Goal: Book appointment/travel/reservation

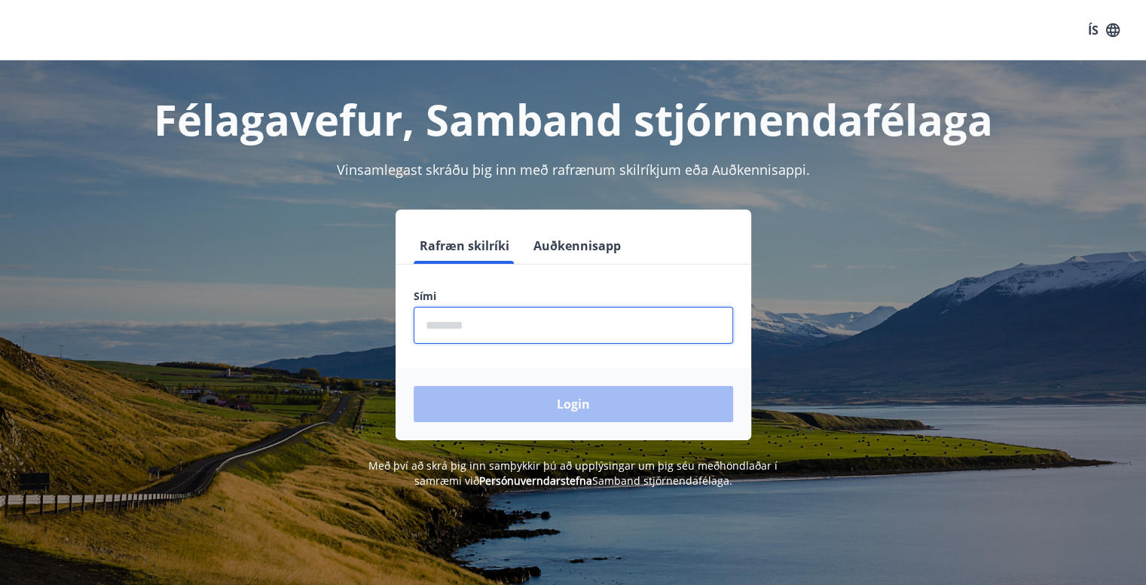
click at [649, 317] on input "phone" at bounding box center [574, 325] width 320 height 37
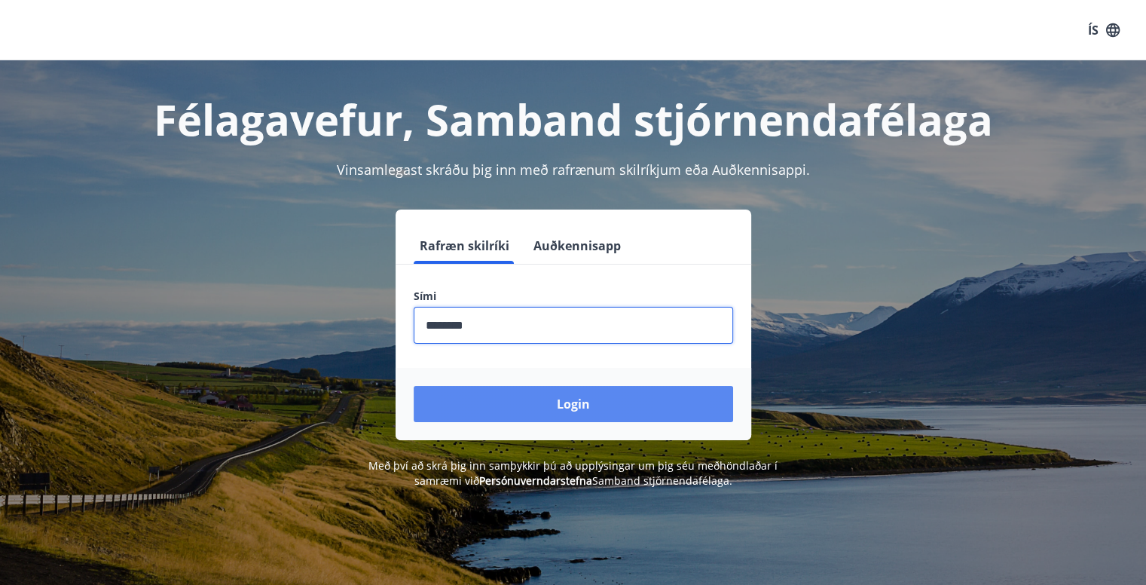
type input "********"
click at [579, 411] on button "Login" at bounding box center [574, 404] width 320 height 36
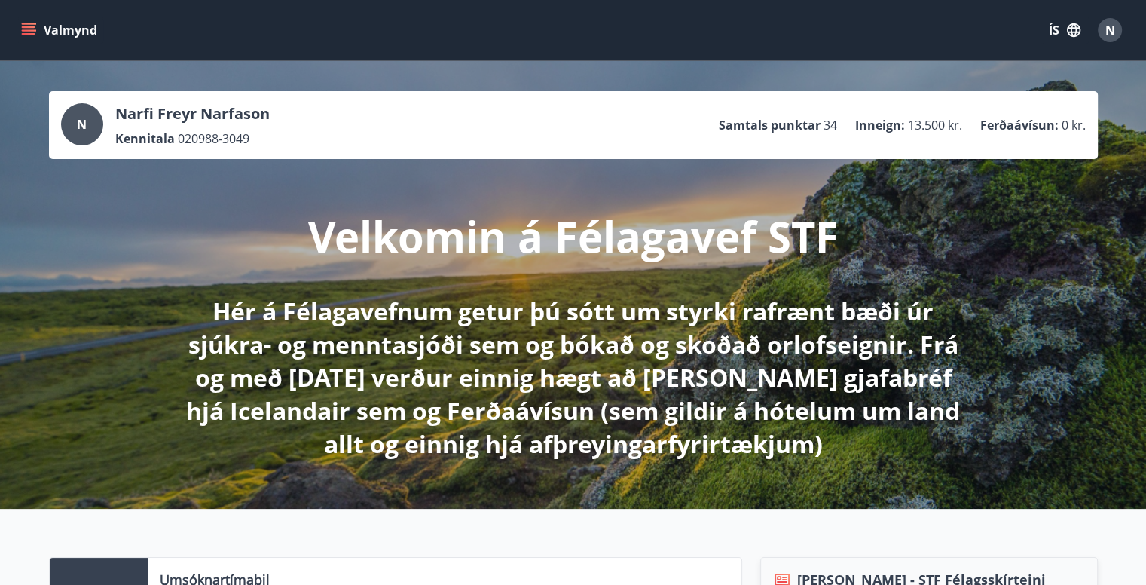
click at [33, 30] on icon "menu" at bounding box center [30, 30] width 17 height 2
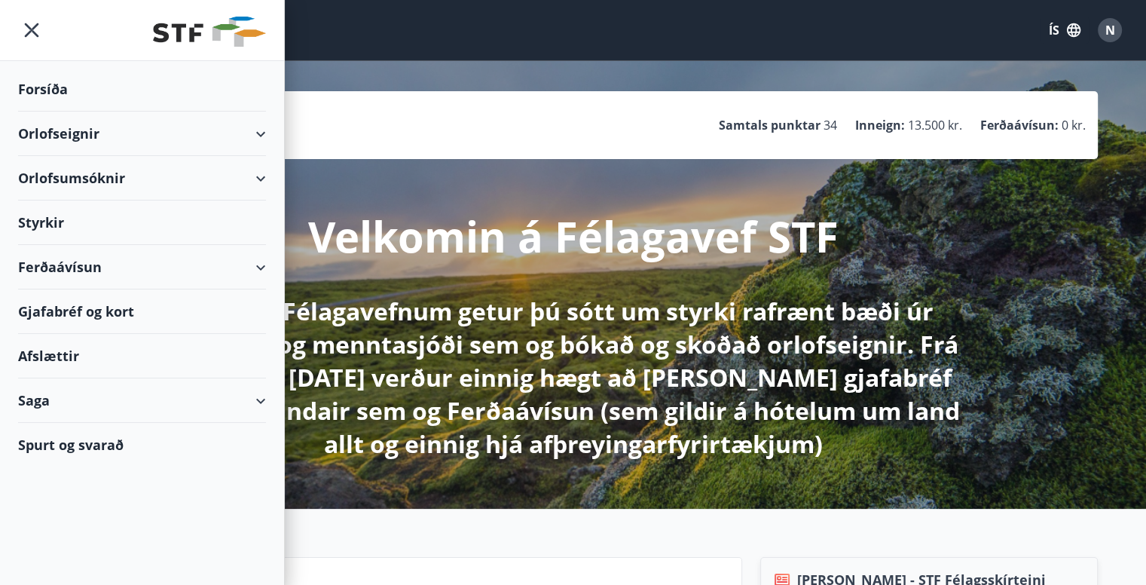
click at [262, 126] on div "Orlofseignir" at bounding box center [142, 134] width 248 height 44
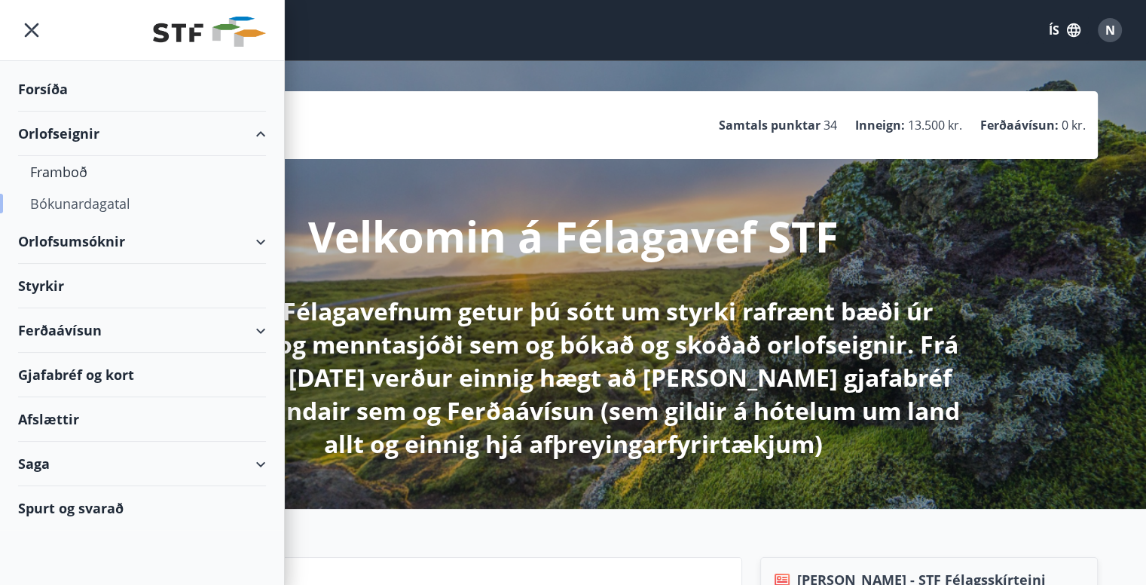
click at [87, 204] on div "Bókunardagatal" at bounding box center [142, 204] width 224 height 32
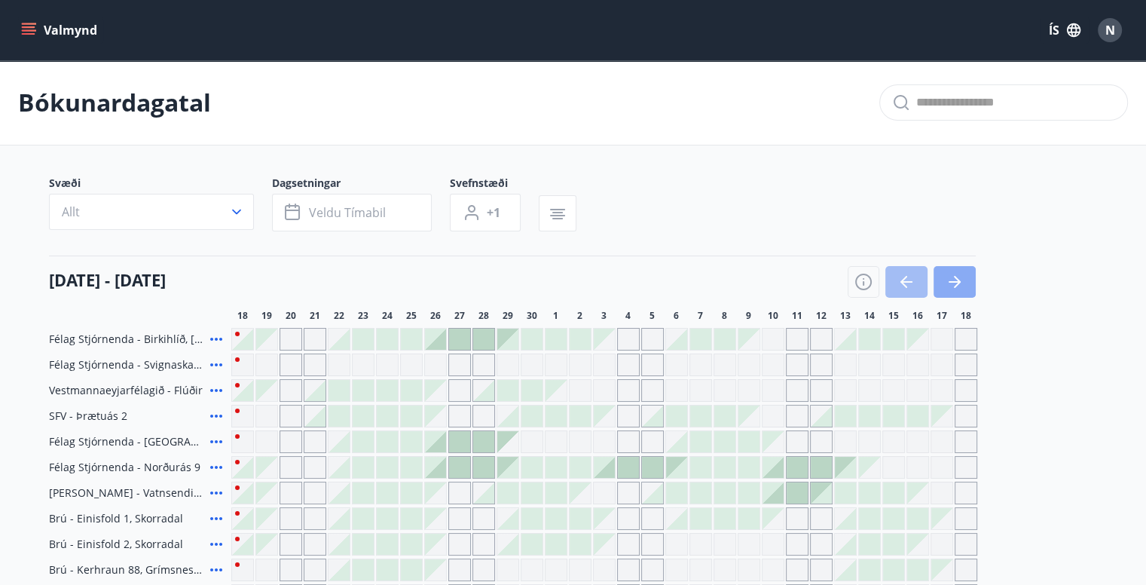
click at [953, 270] on button "button" at bounding box center [955, 282] width 42 height 32
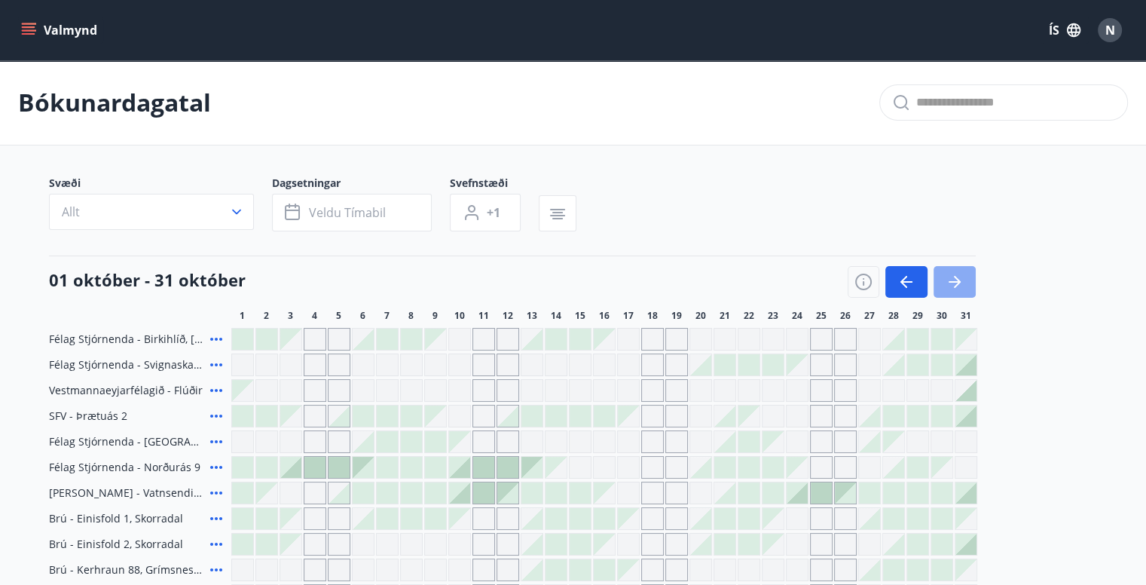
click at [953, 270] on button "button" at bounding box center [955, 282] width 42 height 32
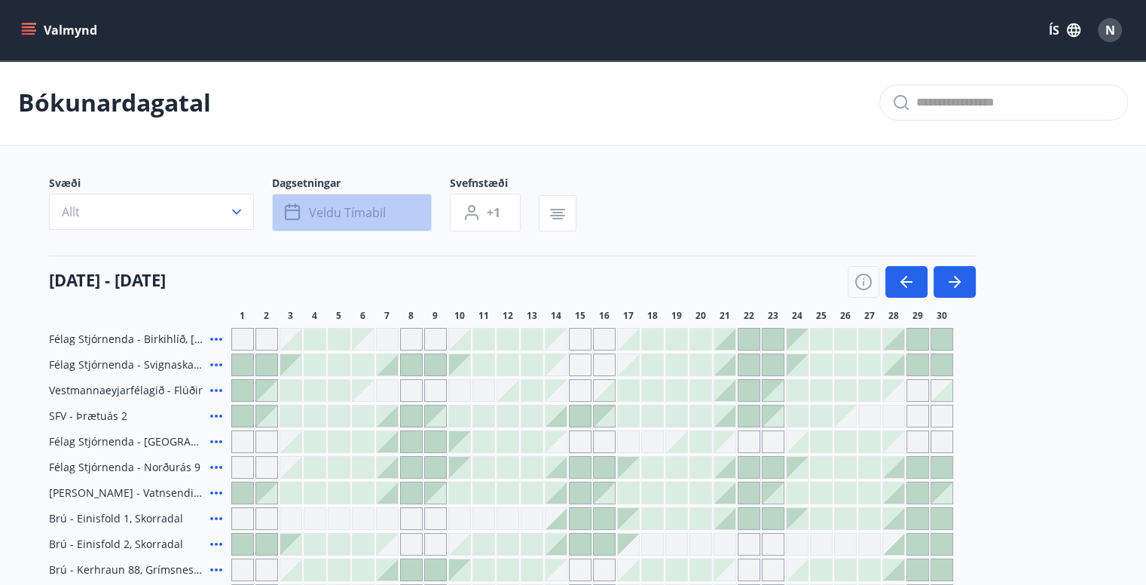
click at [399, 216] on button "Veldu tímabil" at bounding box center [352, 213] width 160 height 38
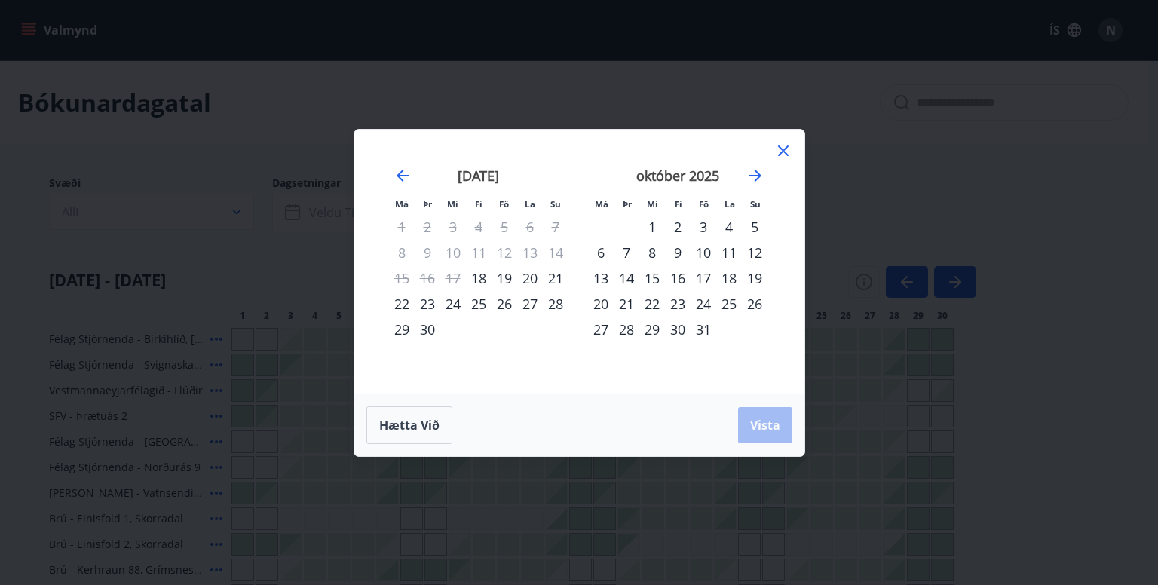
click at [696, 323] on div "31" at bounding box center [703, 330] width 26 height 26
click at [753, 180] on icon "Move forward to switch to the next month." at bounding box center [755, 176] width 18 height 18
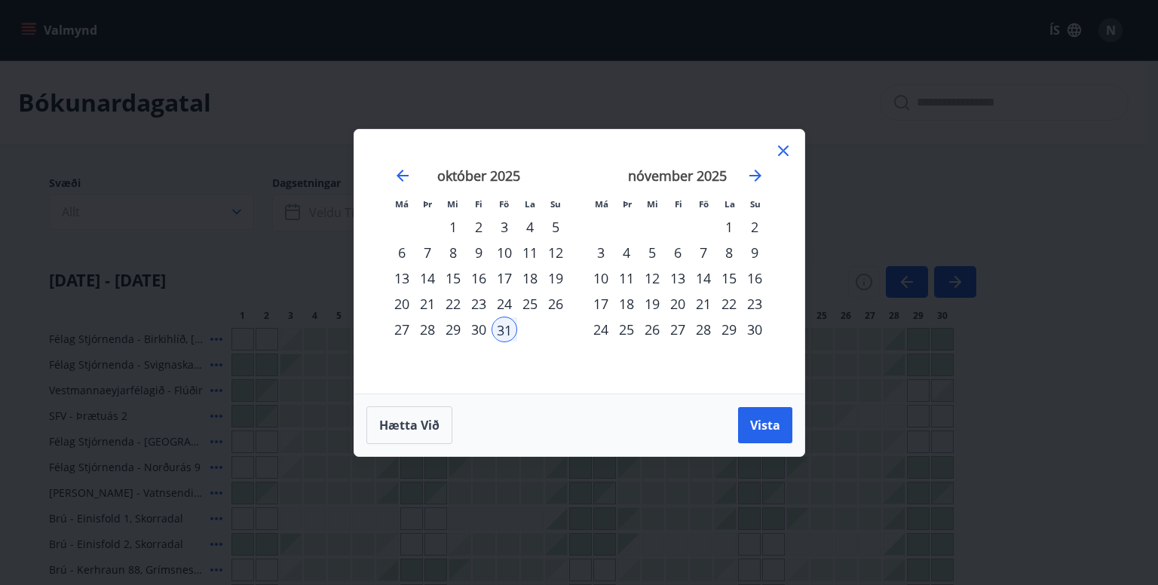
click at [602, 250] on div "3" at bounding box center [601, 253] width 26 height 26
click at [702, 251] on div "7" at bounding box center [703, 253] width 26 height 26
click at [503, 333] on div "31" at bounding box center [504, 330] width 26 height 26
click at [699, 248] on div "7" at bounding box center [703, 253] width 26 height 26
click at [756, 426] on span "Vista" at bounding box center [765, 425] width 30 height 17
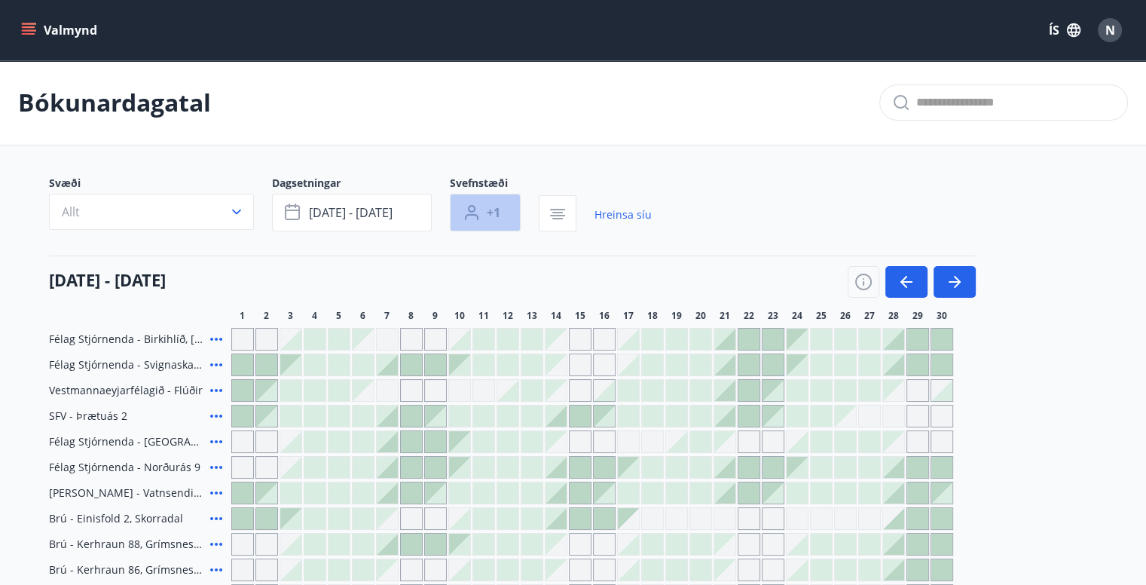
click at [491, 222] on button "+1" at bounding box center [485, 213] width 71 height 38
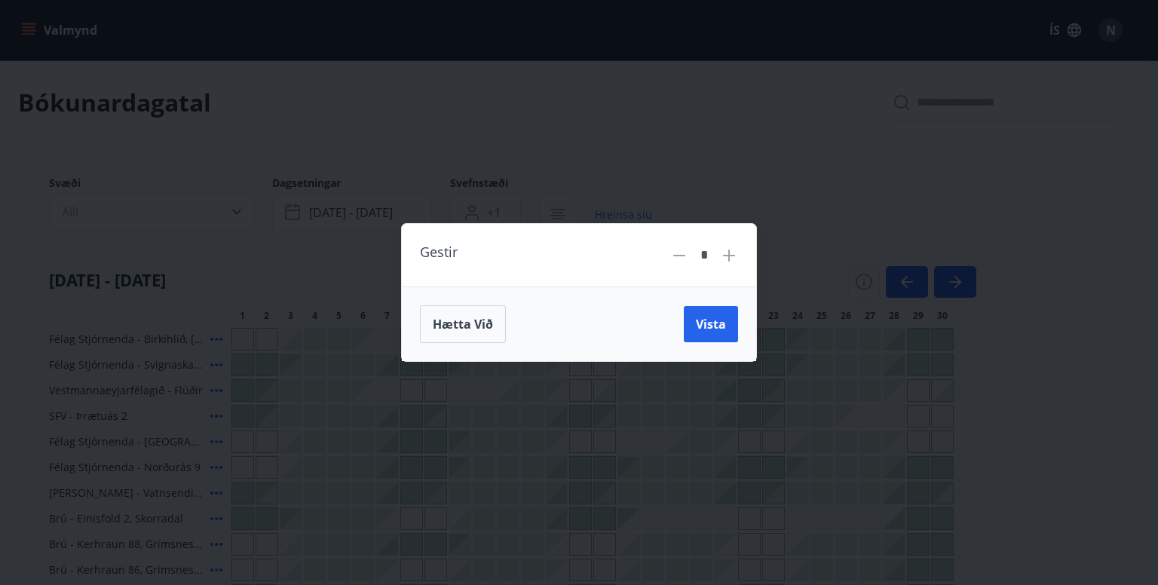
click at [727, 258] on icon at bounding box center [729, 255] width 18 height 18
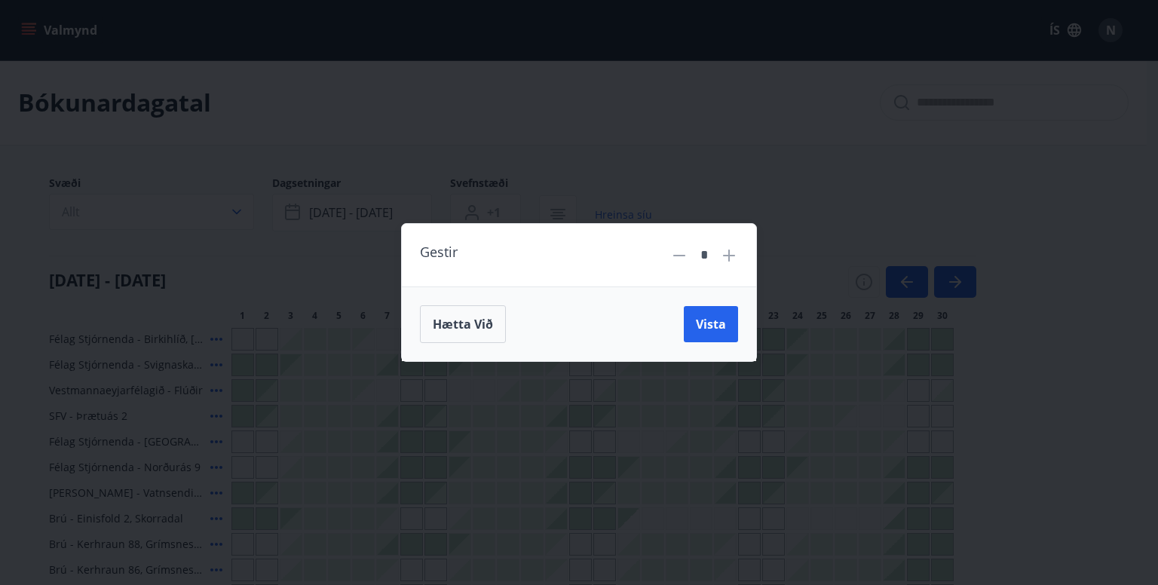
type input "*"
click at [702, 320] on span "Vista" at bounding box center [711, 324] width 30 height 17
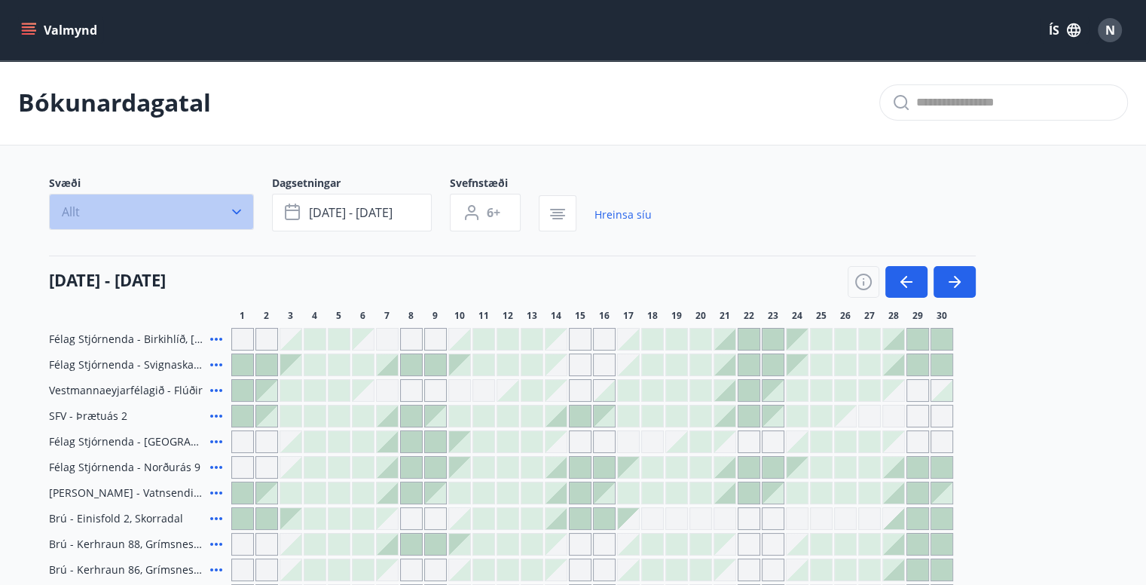
click at [238, 218] on icon "button" at bounding box center [236, 211] width 15 height 15
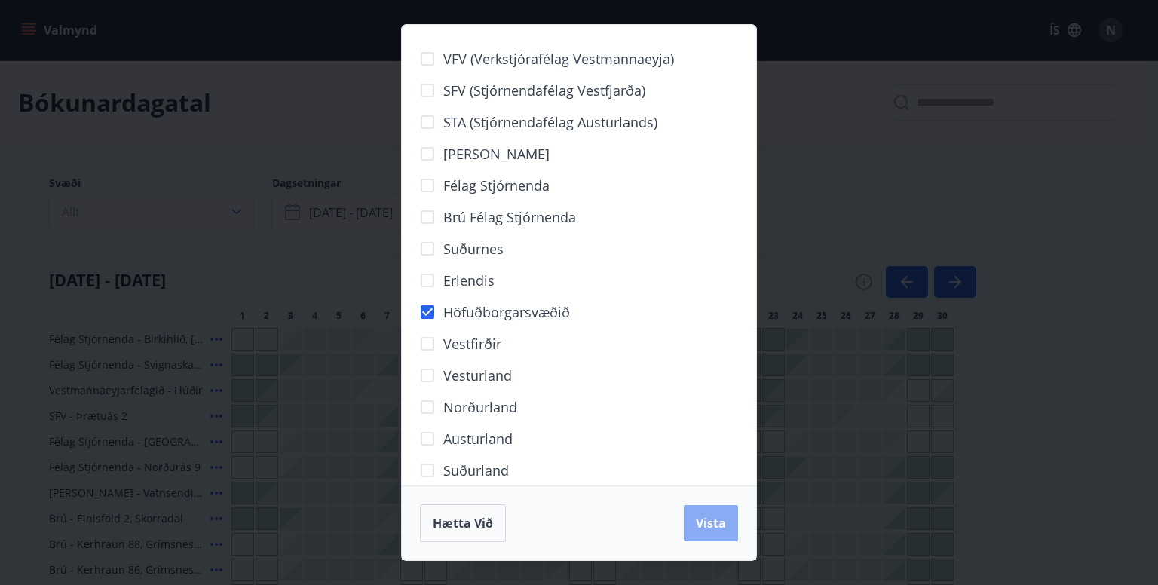
click at [709, 531] on span "Vista" at bounding box center [711, 523] width 30 height 17
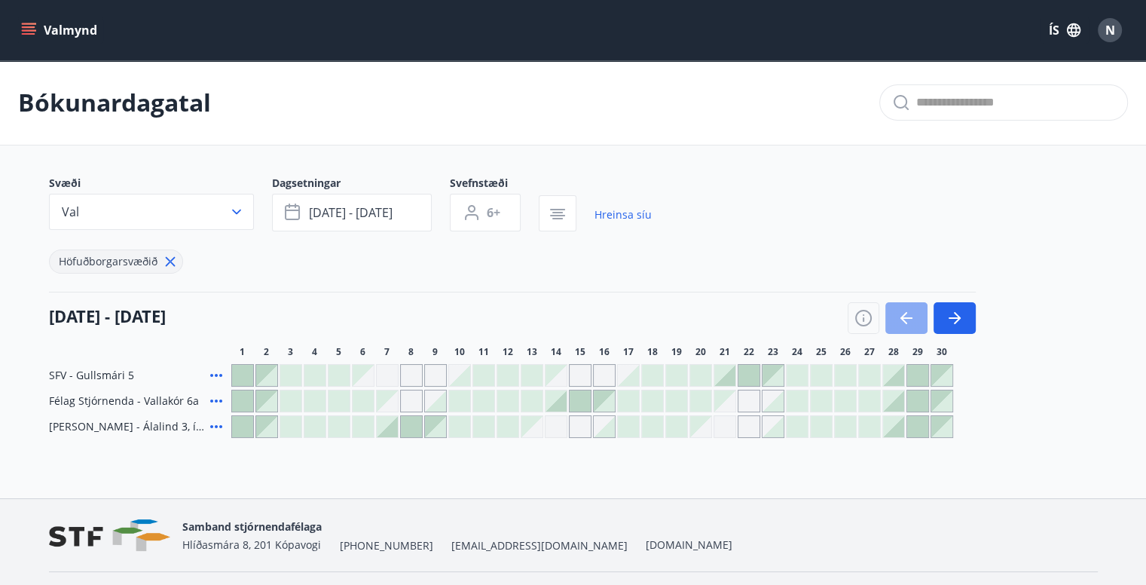
click at [907, 321] on icon "button" at bounding box center [907, 318] width 18 height 18
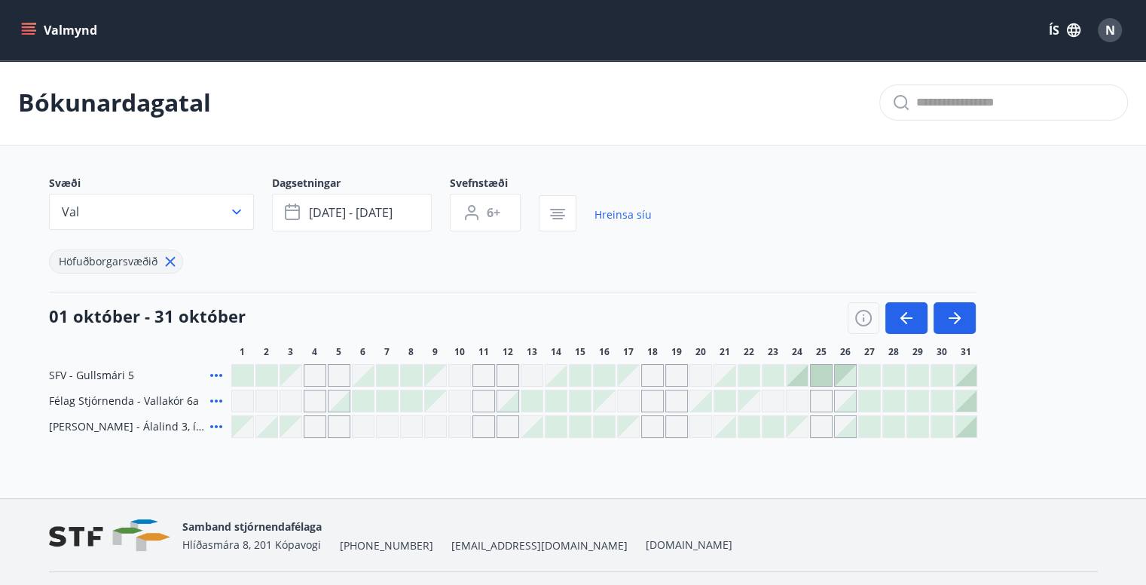
click at [957, 372] on div at bounding box center [966, 375] width 21 height 21
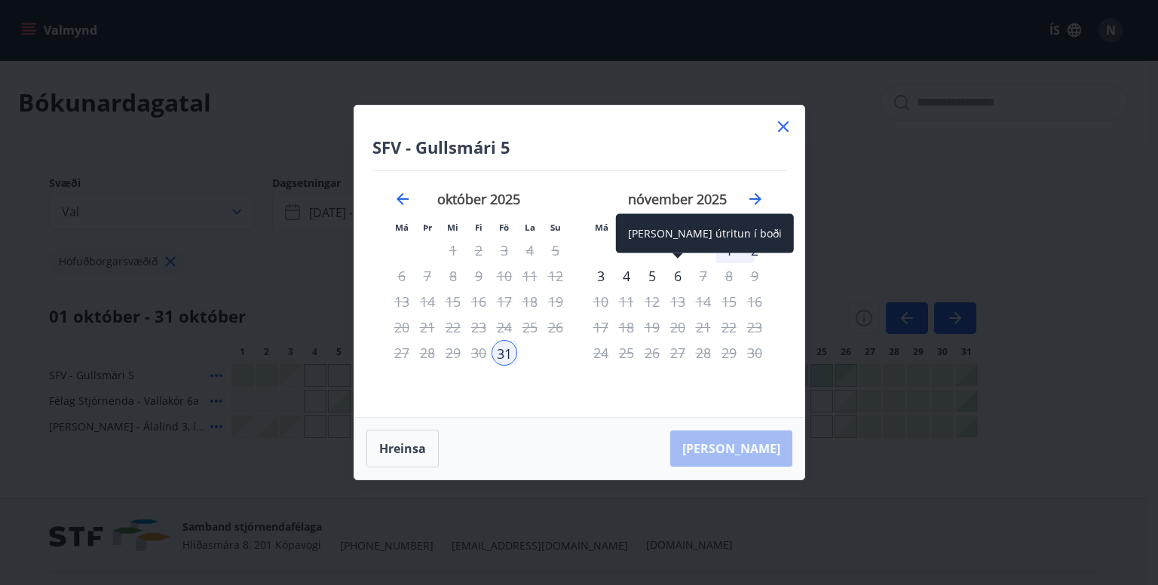
click at [675, 264] on div "6" at bounding box center [678, 276] width 26 height 26
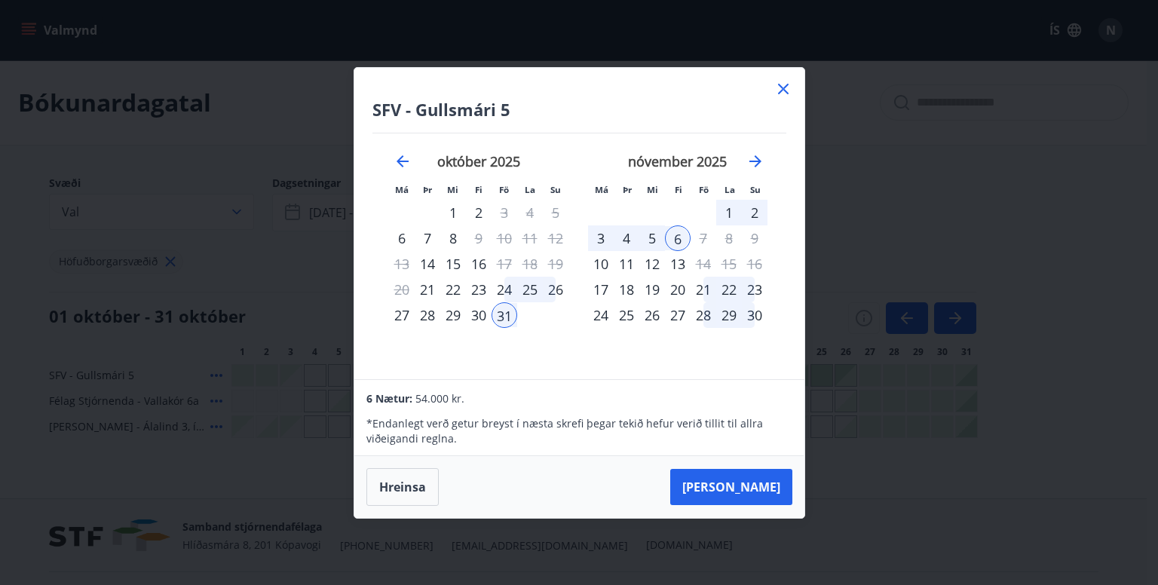
click at [506, 314] on div "31" at bounding box center [504, 315] width 26 height 26
click at [502, 312] on div "31" at bounding box center [504, 315] width 26 height 26
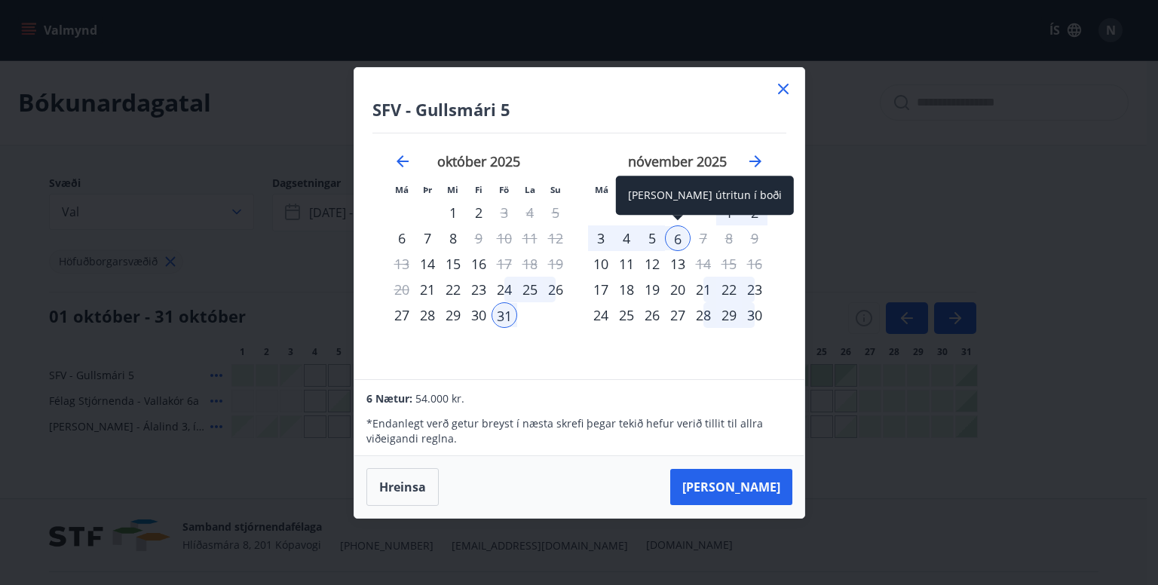
click at [674, 237] on div "6" at bounding box center [678, 238] width 26 height 26
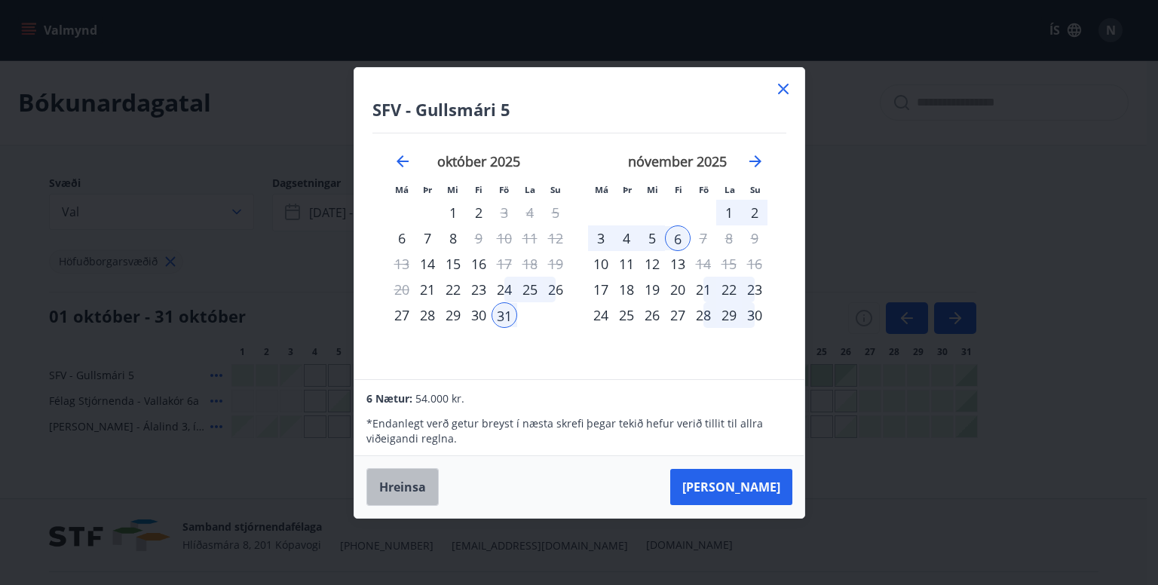
click at [416, 476] on button "Hreinsa" at bounding box center [402, 487] width 72 height 38
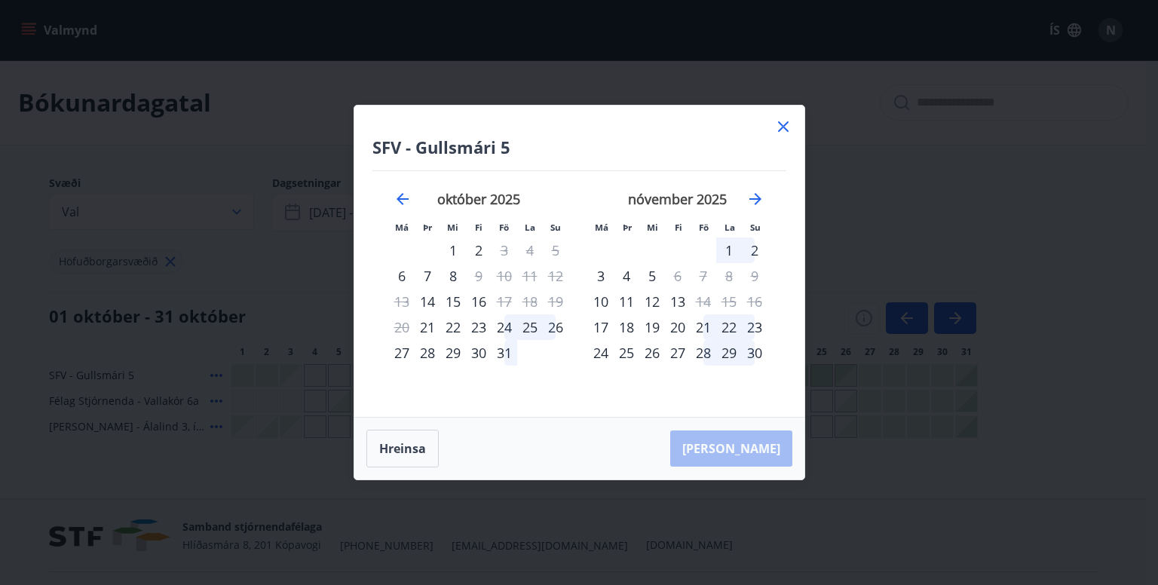
click at [500, 359] on div "31" at bounding box center [504, 353] width 26 height 26
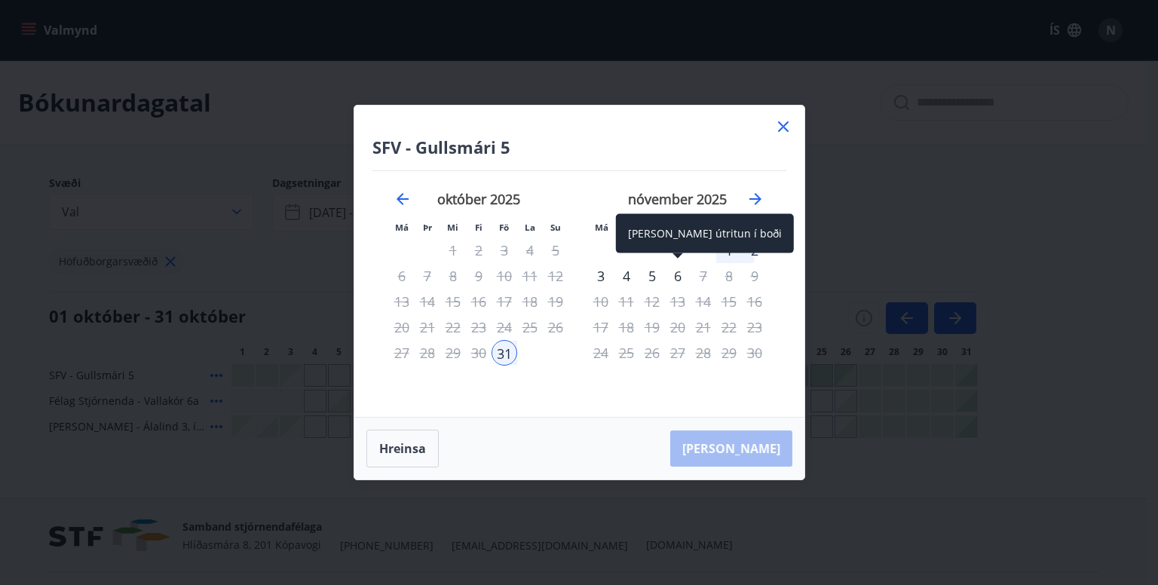
click at [675, 276] on div "6" at bounding box center [678, 276] width 26 height 26
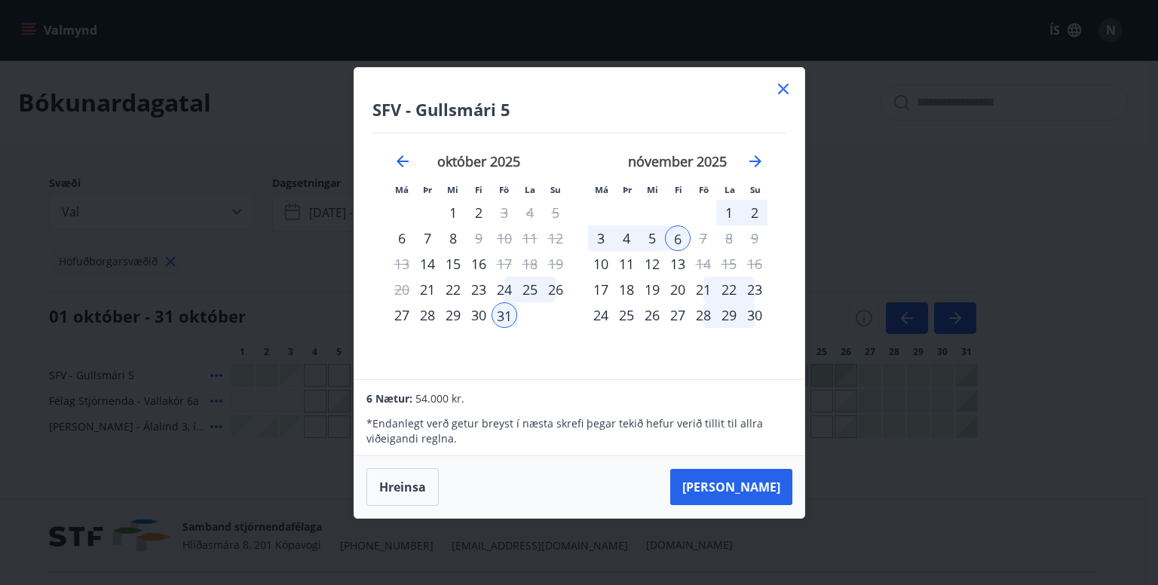
click at [594, 241] on div "3" at bounding box center [601, 238] width 26 height 26
click at [505, 317] on div "31" at bounding box center [504, 315] width 26 height 26
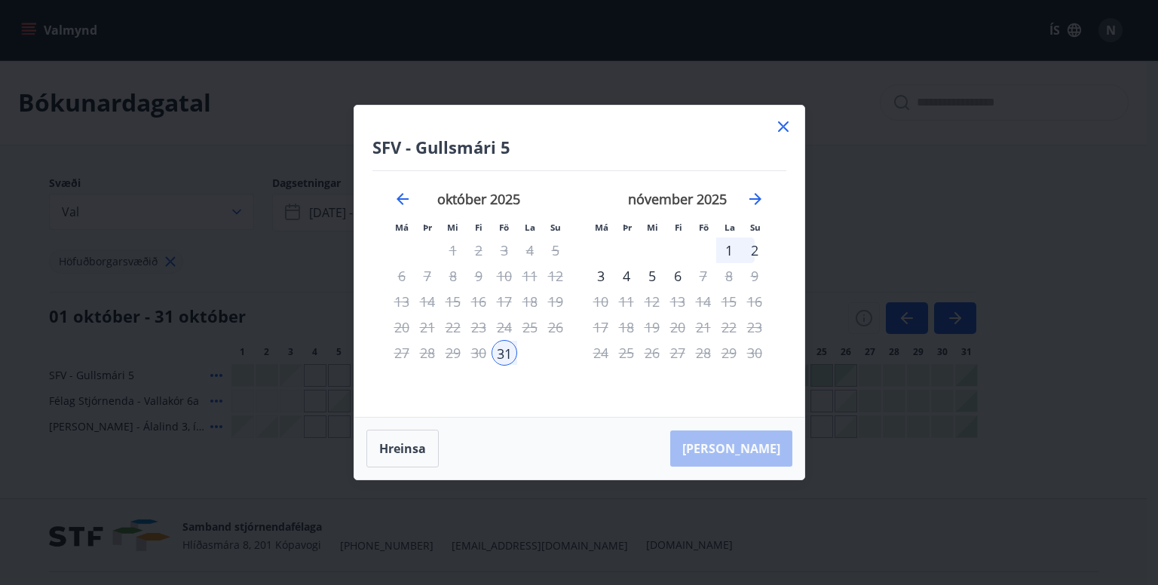
click at [599, 276] on div "3" at bounding box center [601, 276] width 26 height 26
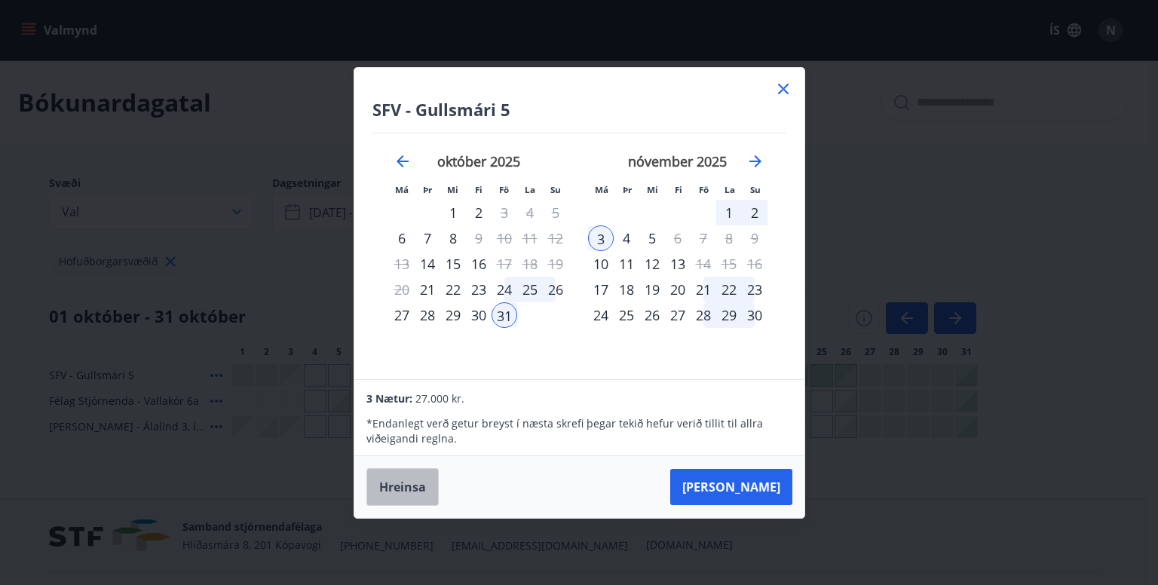
click at [404, 491] on button "Hreinsa" at bounding box center [402, 487] width 72 height 38
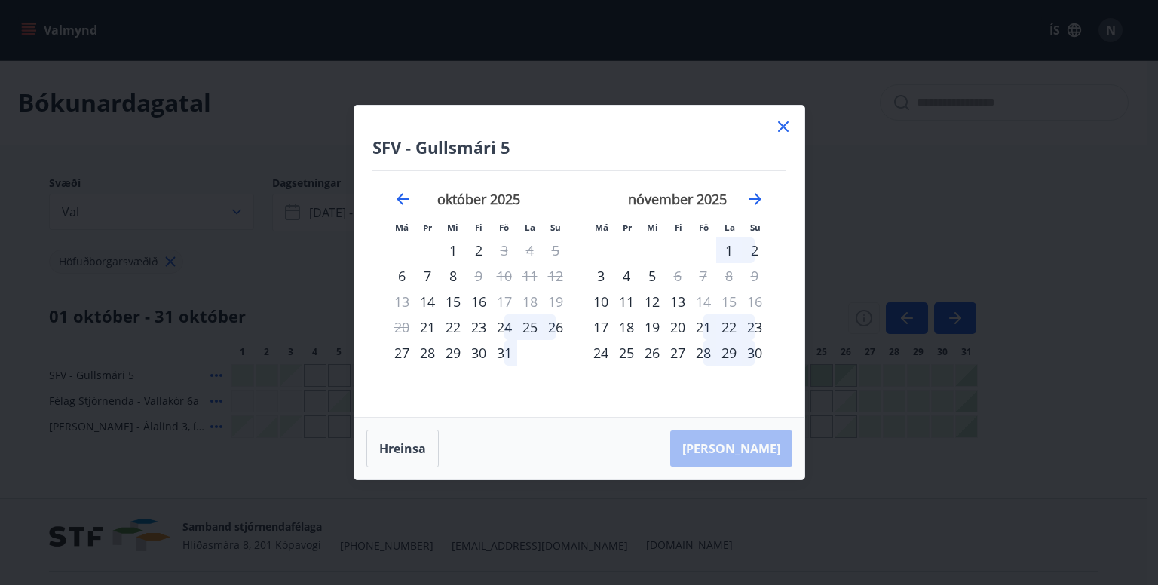
click at [502, 352] on div "31" at bounding box center [504, 353] width 26 height 26
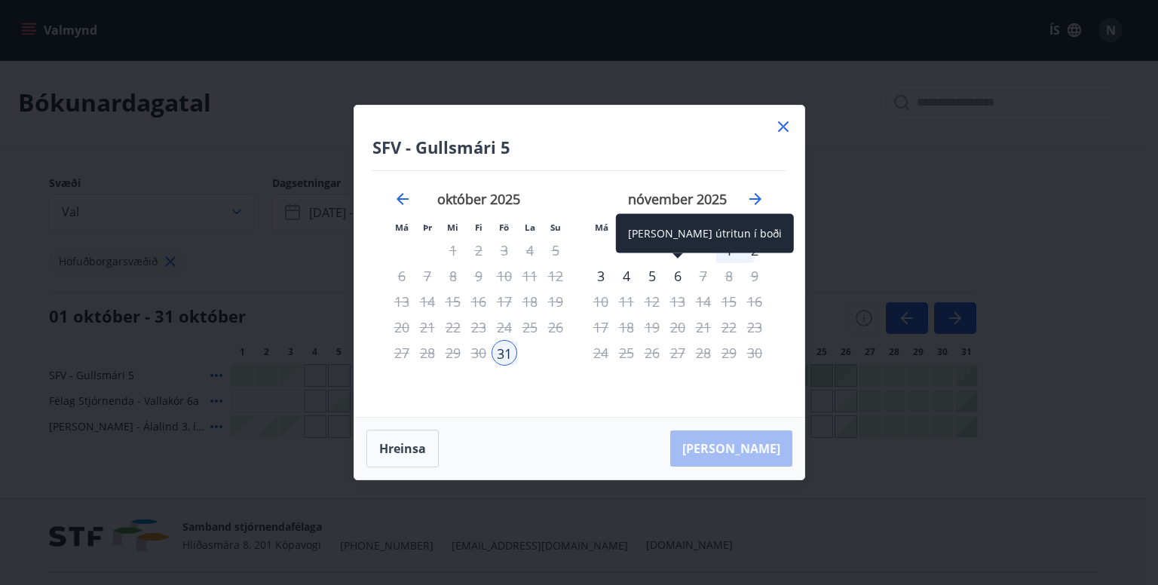
click at [675, 276] on div "6" at bounding box center [678, 276] width 26 height 26
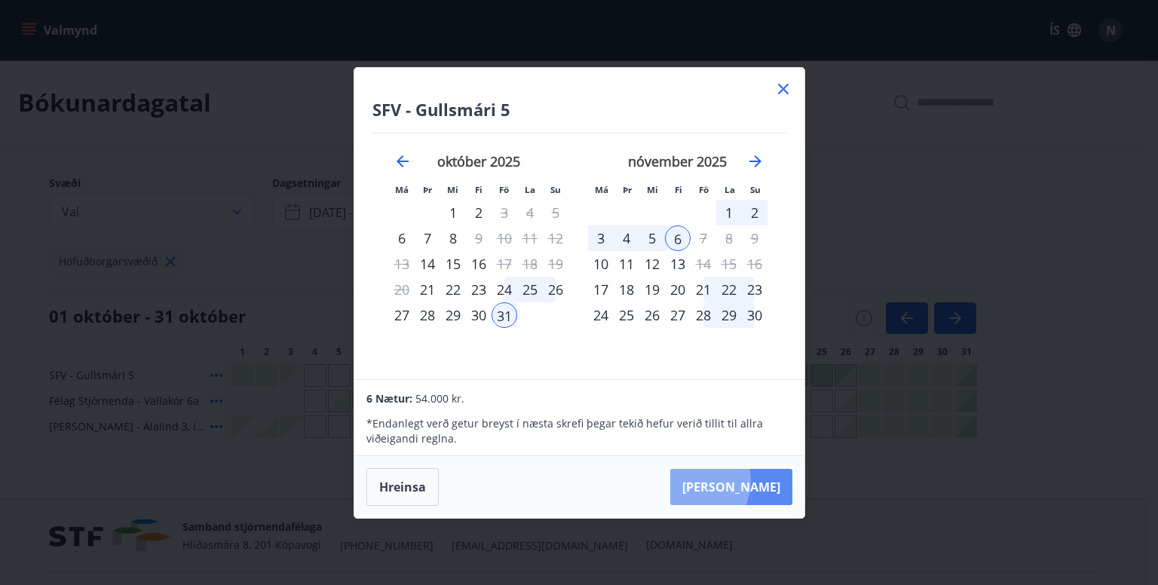
click at [733, 479] on button "[PERSON_NAME]" at bounding box center [731, 487] width 122 height 36
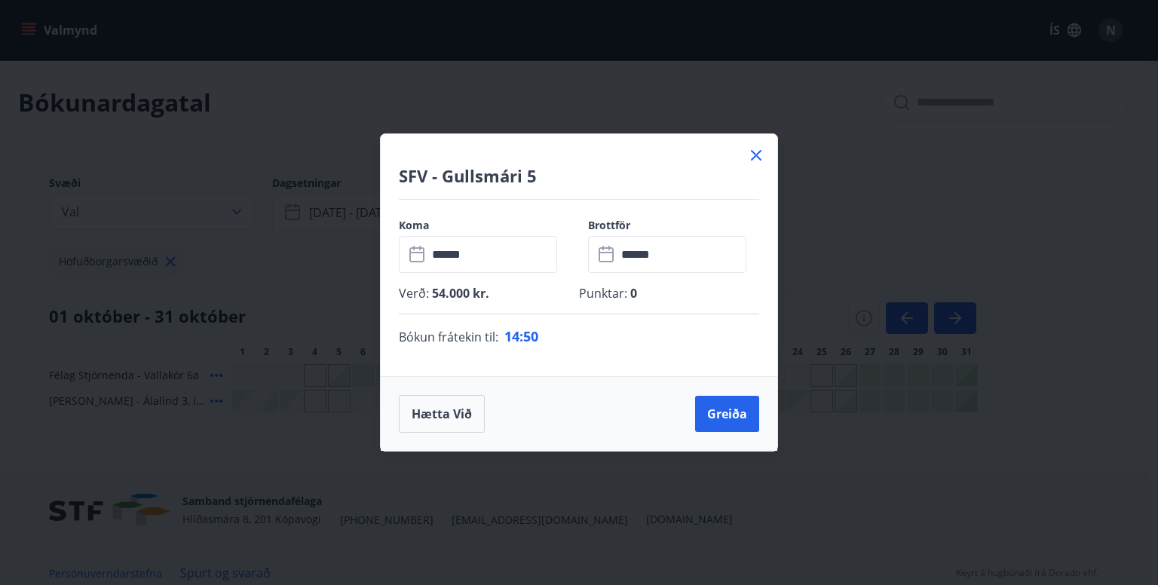
click at [751, 158] on icon at bounding box center [756, 155] width 18 height 18
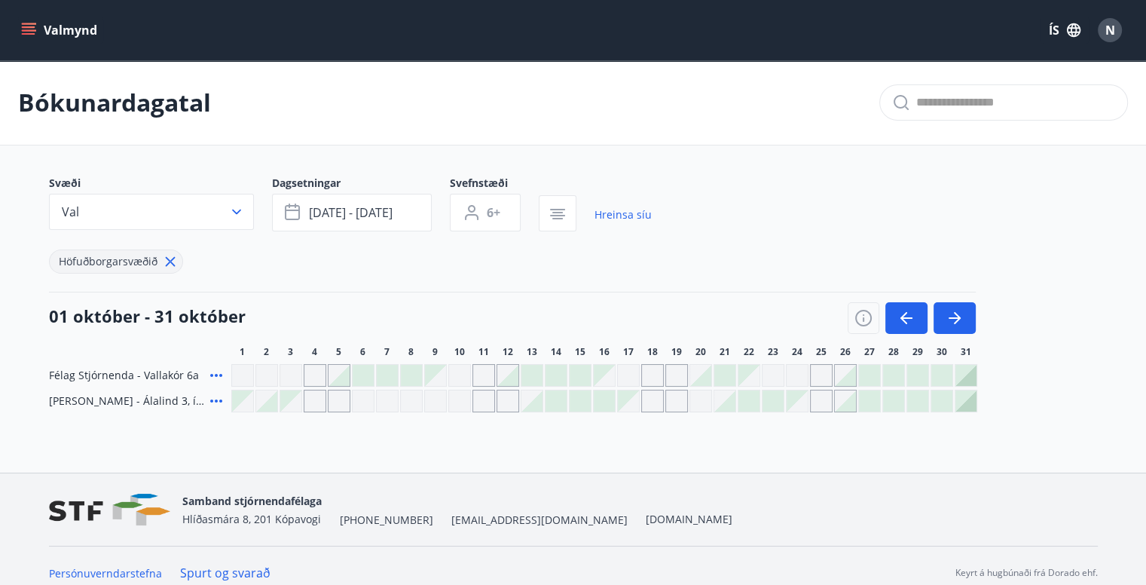
click at [971, 376] on div at bounding box center [966, 375] width 21 height 21
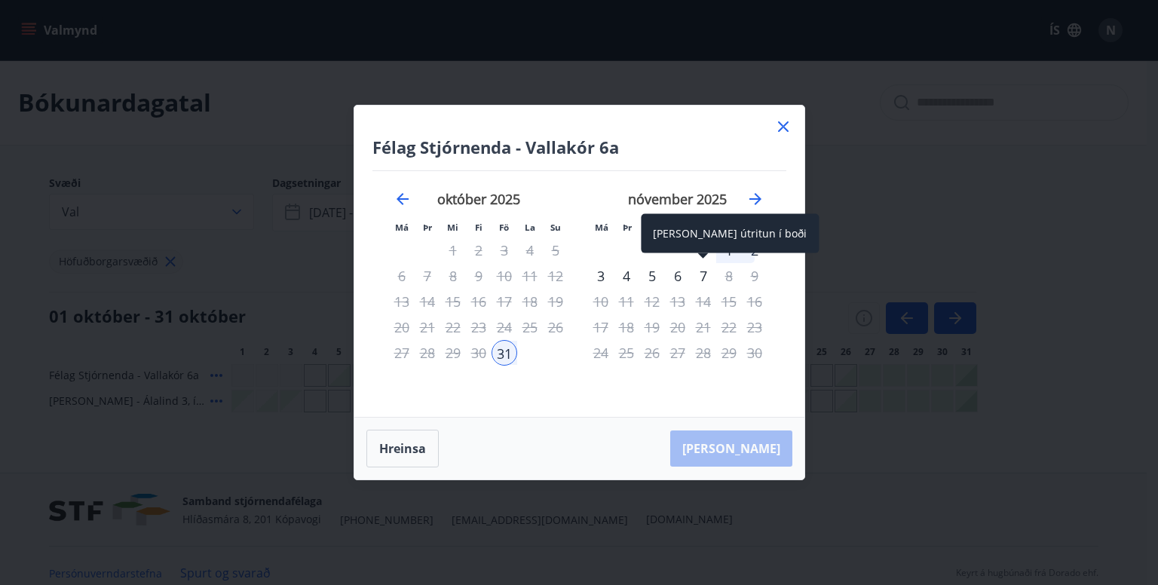
click at [699, 277] on div "7" at bounding box center [703, 276] width 26 height 26
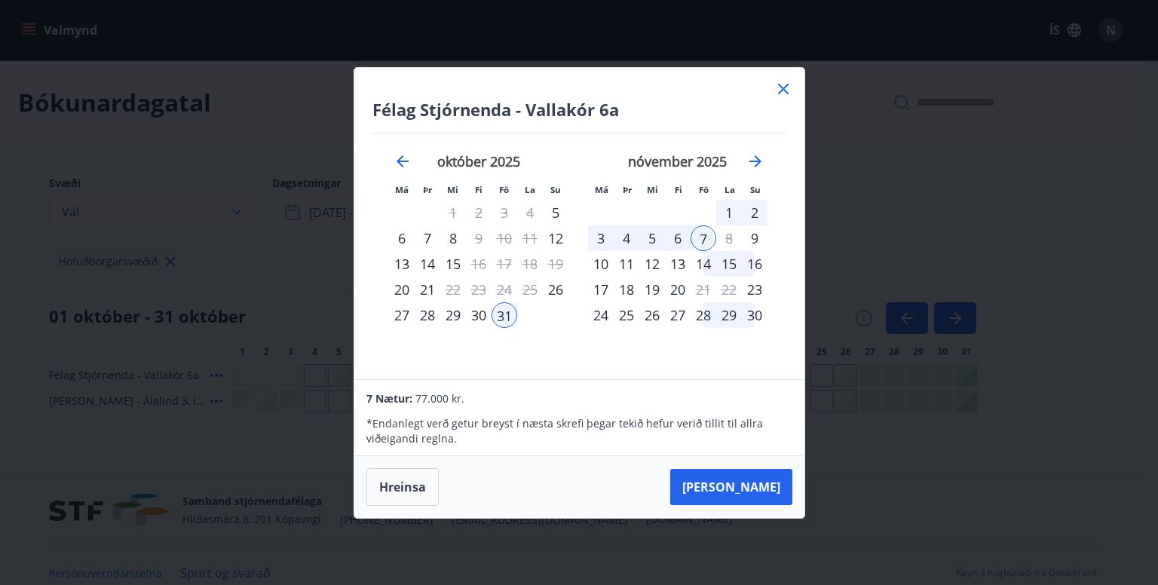
click at [503, 325] on div "31" at bounding box center [504, 315] width 26 height 26
click at [407, 477] on button "Hreinsa" at bounding box center [402, 487] width 72 height 38
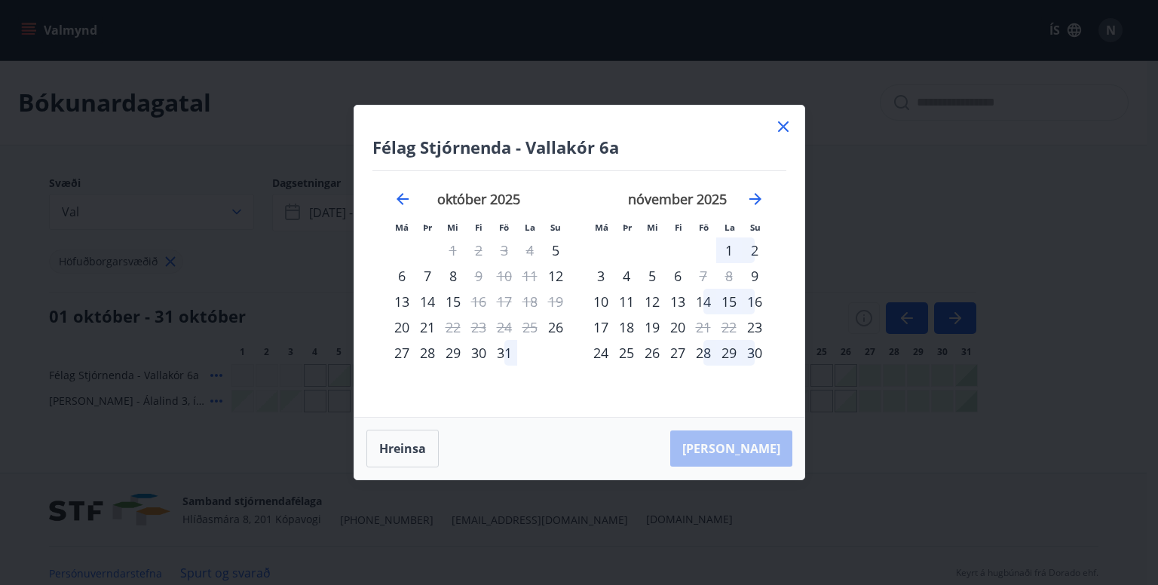
click at [503, 352] on div "31" at bounding box center [504, 353] width 26 height 26
click at [603, 277] on div "3" at bounding box center [601, 276] width 26 height 26
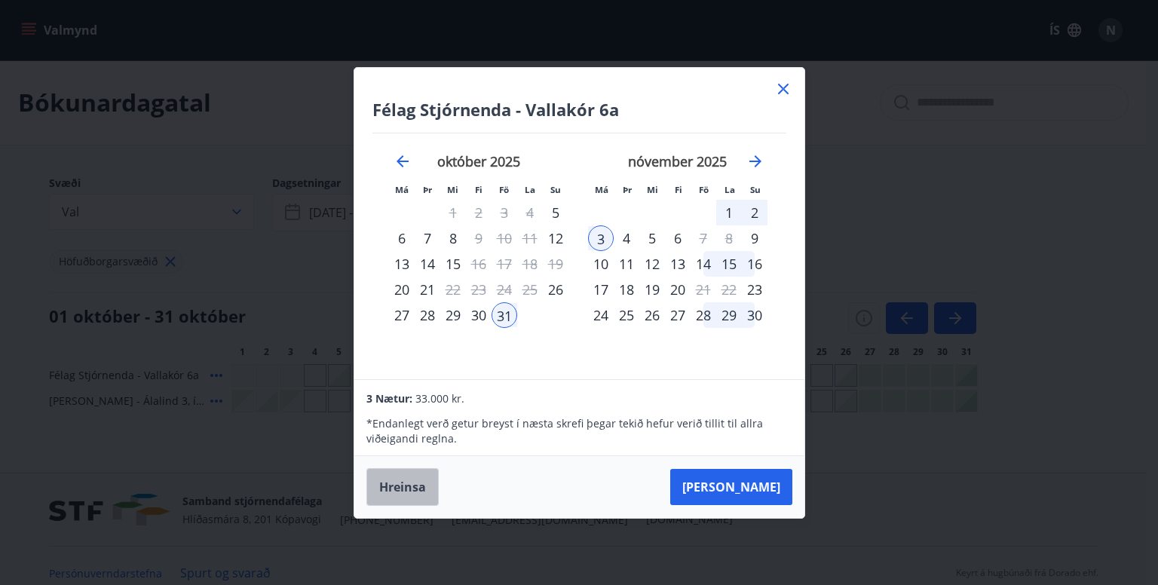
click at [393, 482] on button "Hreinsa" at bounding box center [402, 487] width 72 height 38
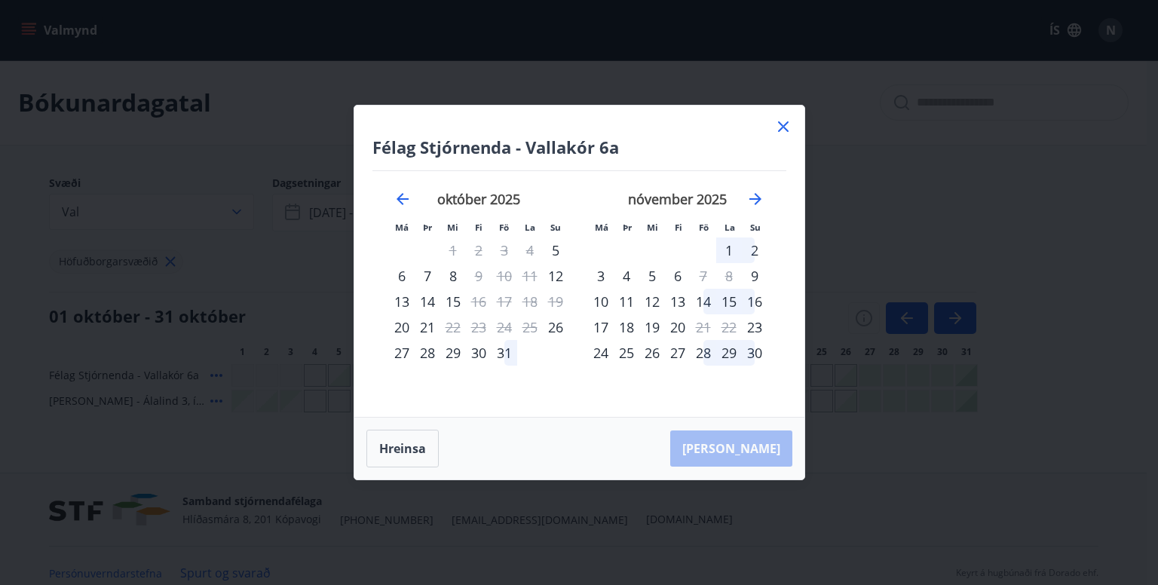
click at [506, 358] on div "31" at bounding box center [504, 353] width 26 height 26
click at [598, 277] on div "3" at bounding box center [601, 276] width 26 height 26
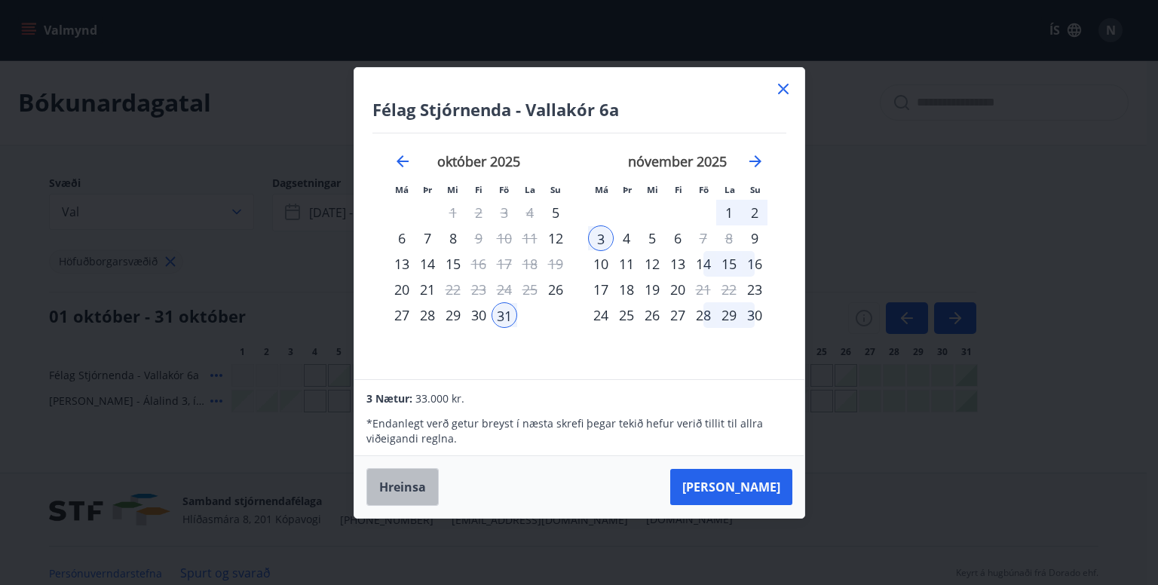
click at [396, 482] on button "Hreinsa" at bounding box center [402, 487] width 72 height 38
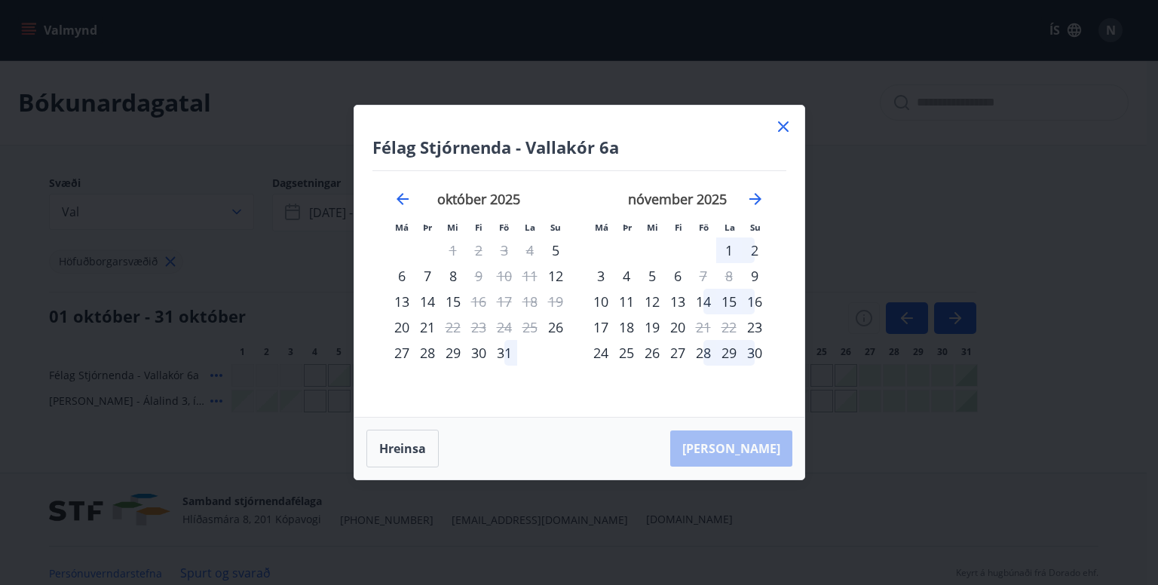
click at [502, 345] on div "31" at bounding box center [504, 353] width 26 height 26
click at [604, 269] on div "3" at bounding box center [601, 276] width 26 height 26
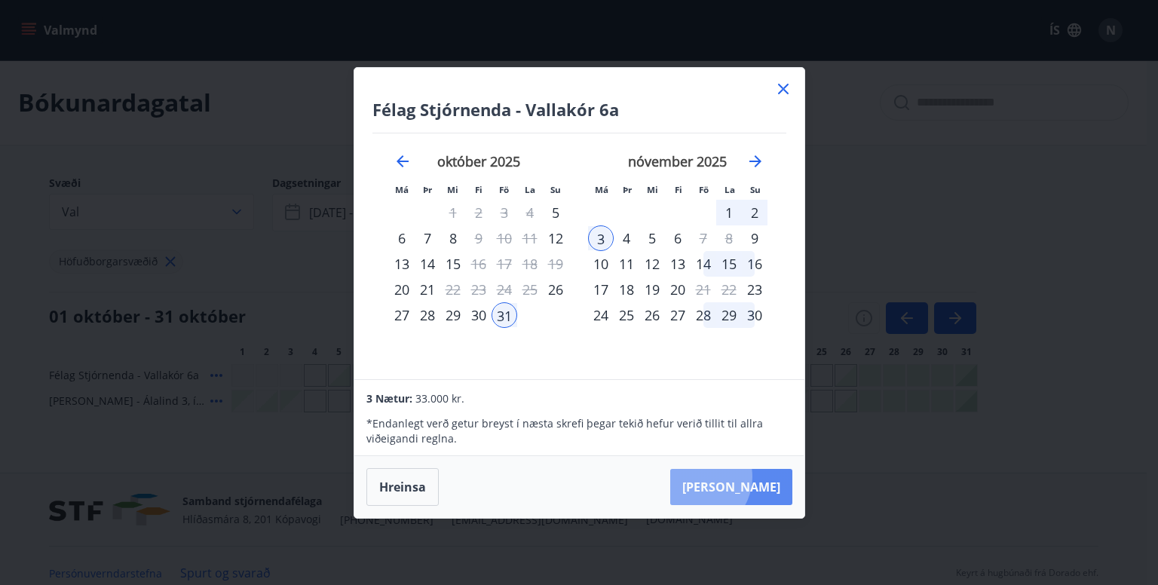
click at [742, 476] on button "[PERSON_NAME]" at bounding box center [731, 487] width 122 height 36
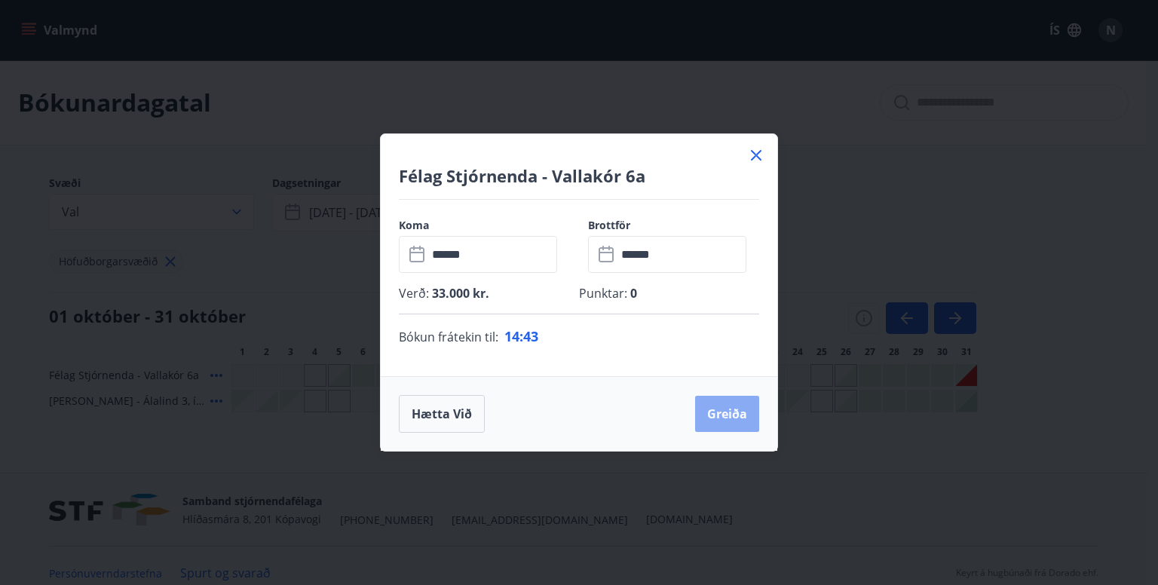
click at [717, 409] on button "Greiða" at bounding box center [727, 414] width 64 height 36
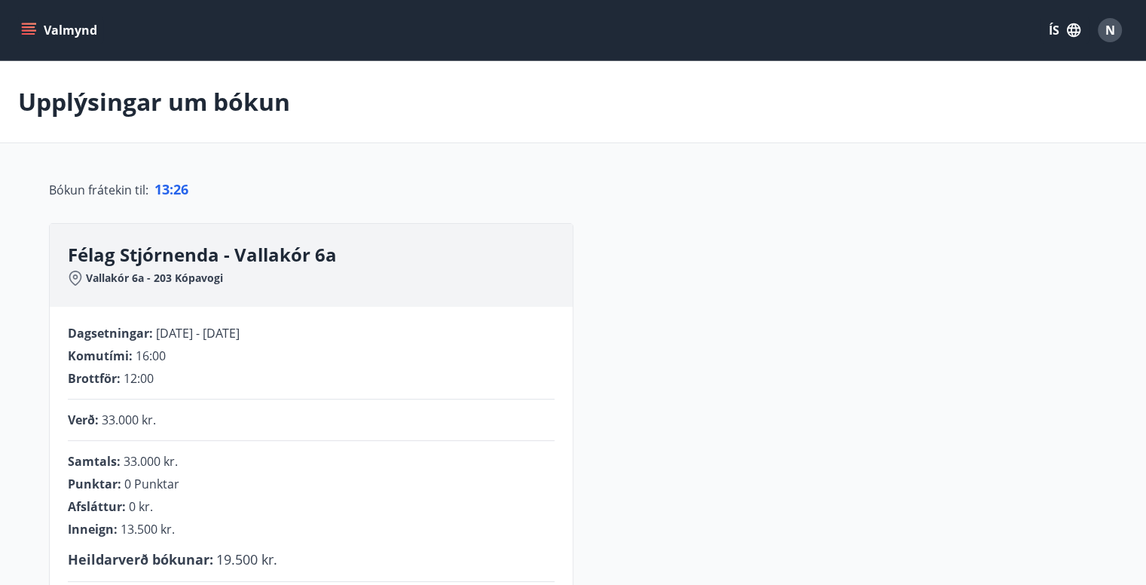
click at [86, 35] on button "Valmynd" at bounding box center [60, 30] width 85 height 27
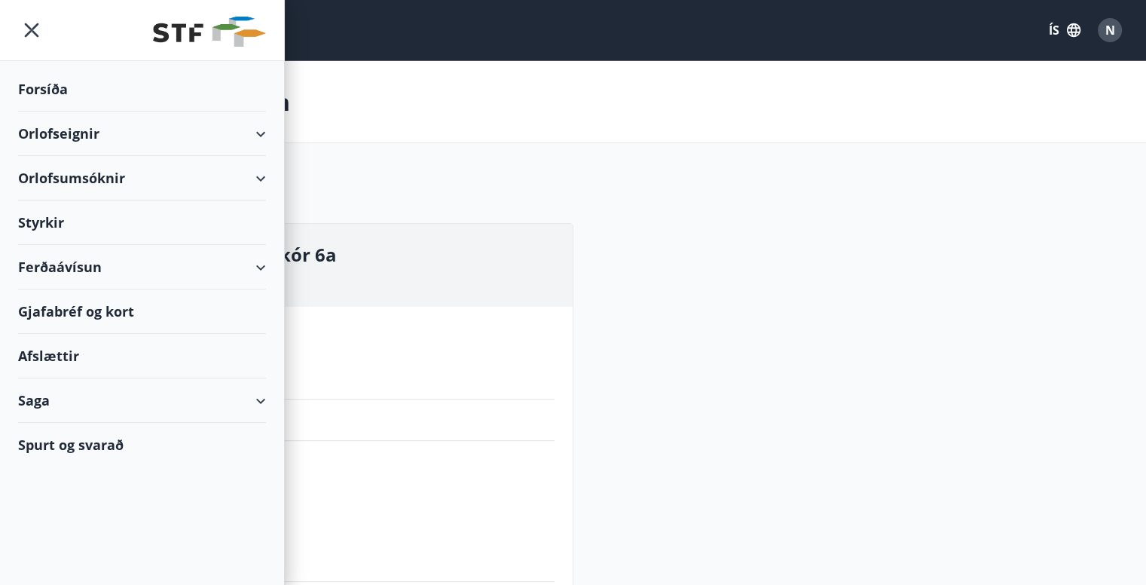
click at [262, 125] on div "Orlofseignir" at bounding box center [142, 134] width 248 height 44
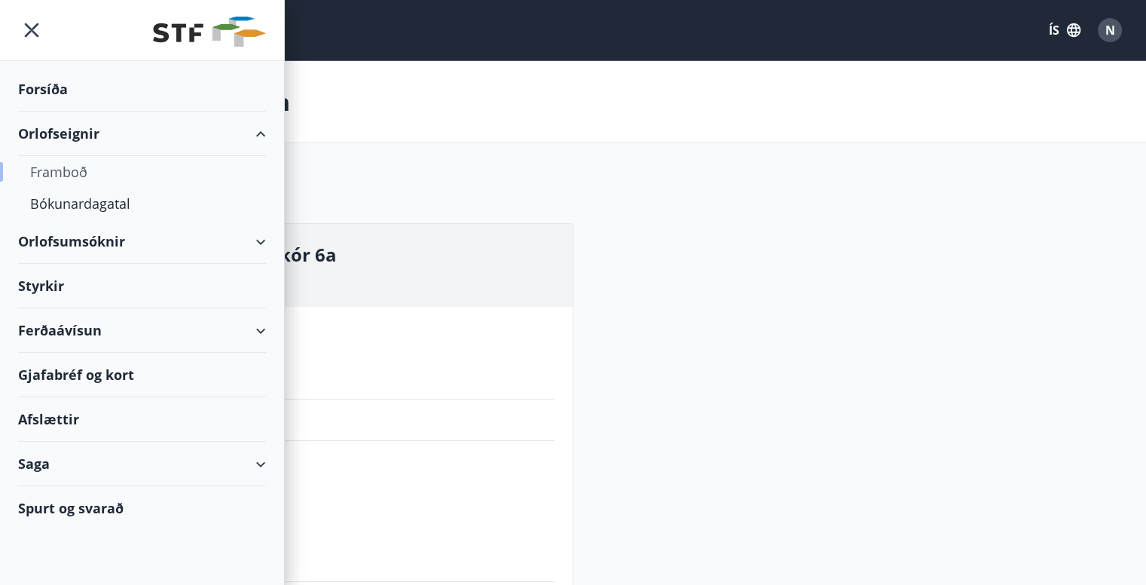
click at [74, 167] on div "Framboð" at bounding box center [142, 172] width 224 height 32
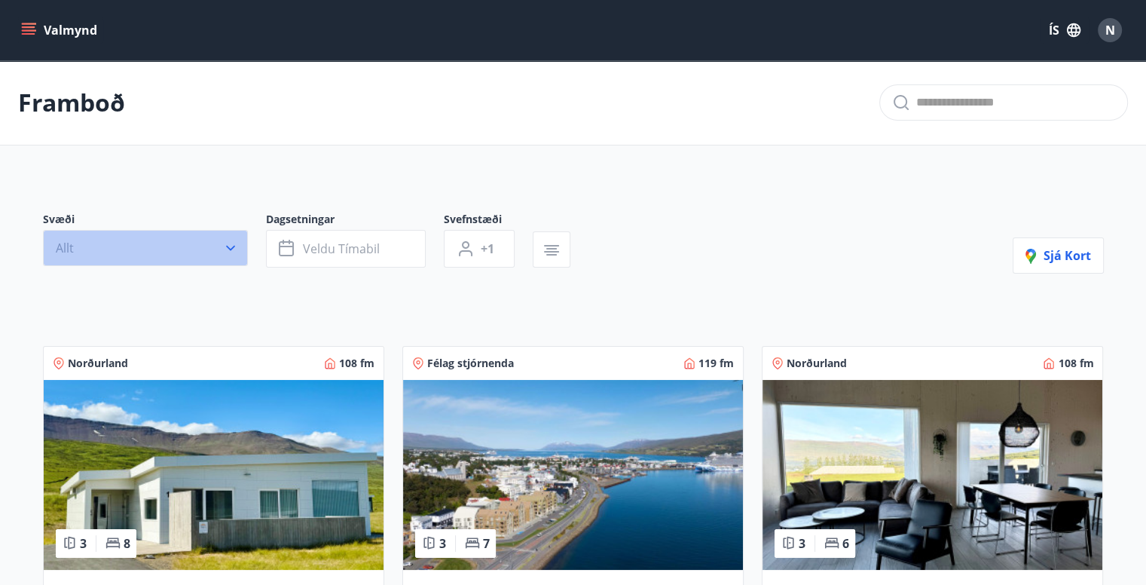
click at [133, 250] on button "Allt" at bounding box center [145, 248] width 205 height 36
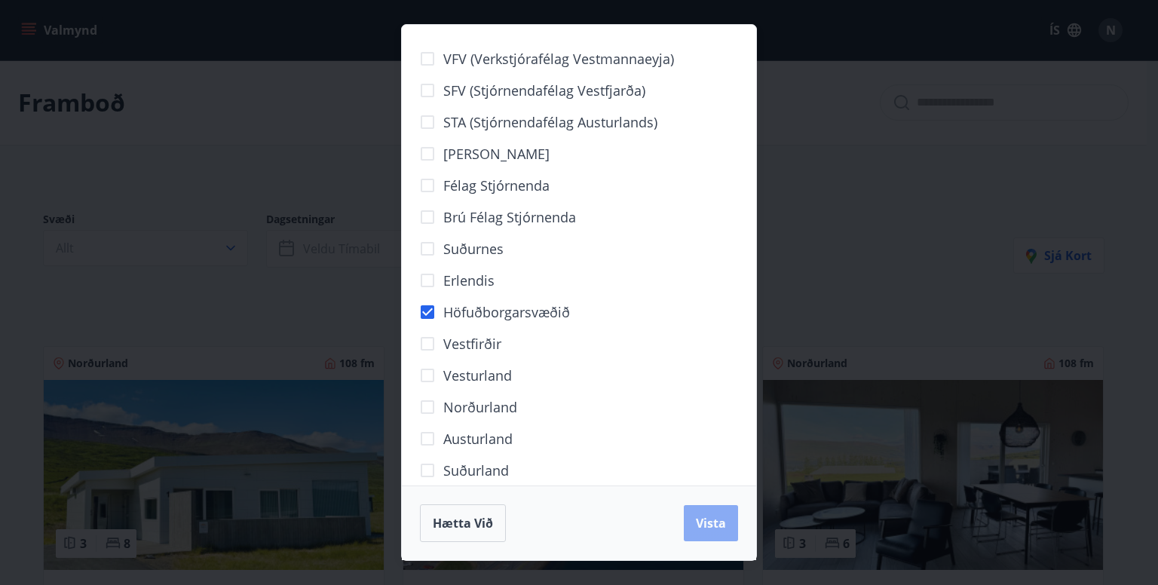
click at [705, 525] on span "Vista" at bounding box center [711, 523] width 30 height 17
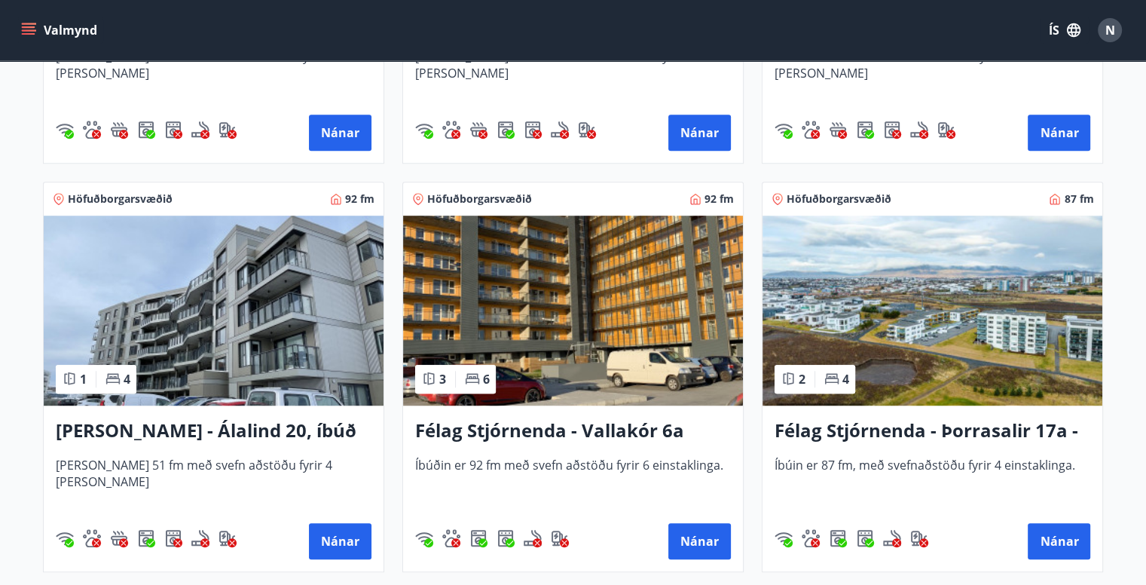
scroll to position [1022, 0]
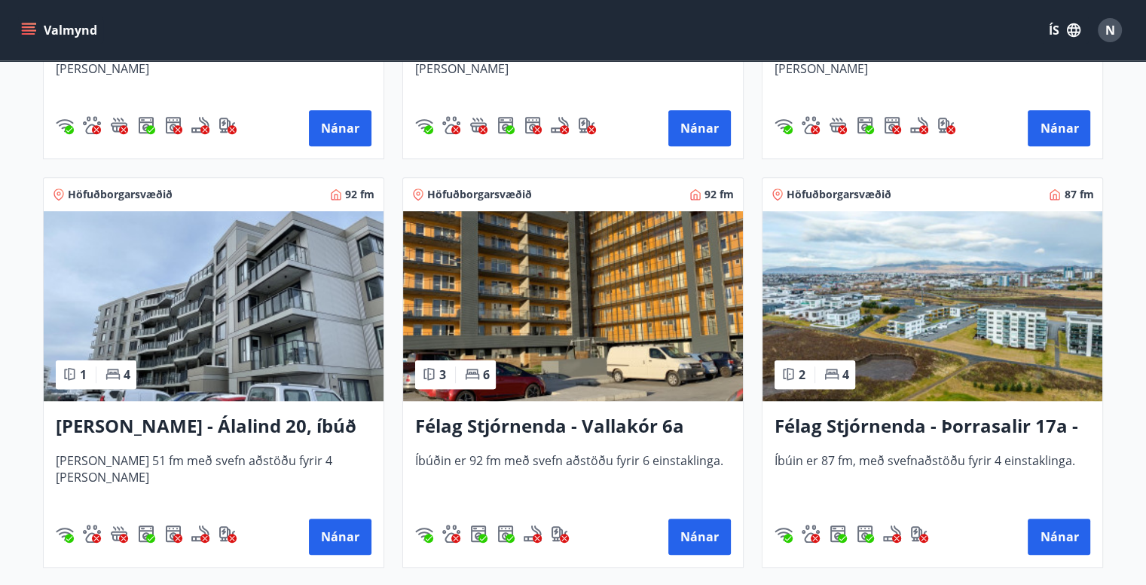
click at [627, 417] on h3 "Félag Stjórnenda - Vallakór 6a" at bounding box center [573, 426] width 316 height 27
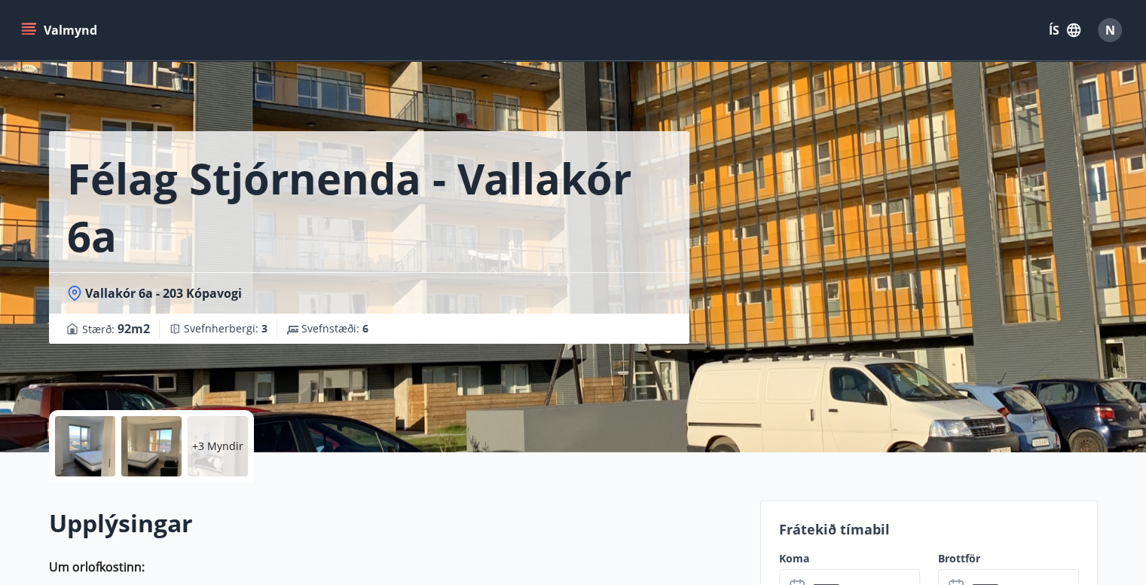
click at [95, 453] on div at bounding box center [85, 446] width 60 height 60
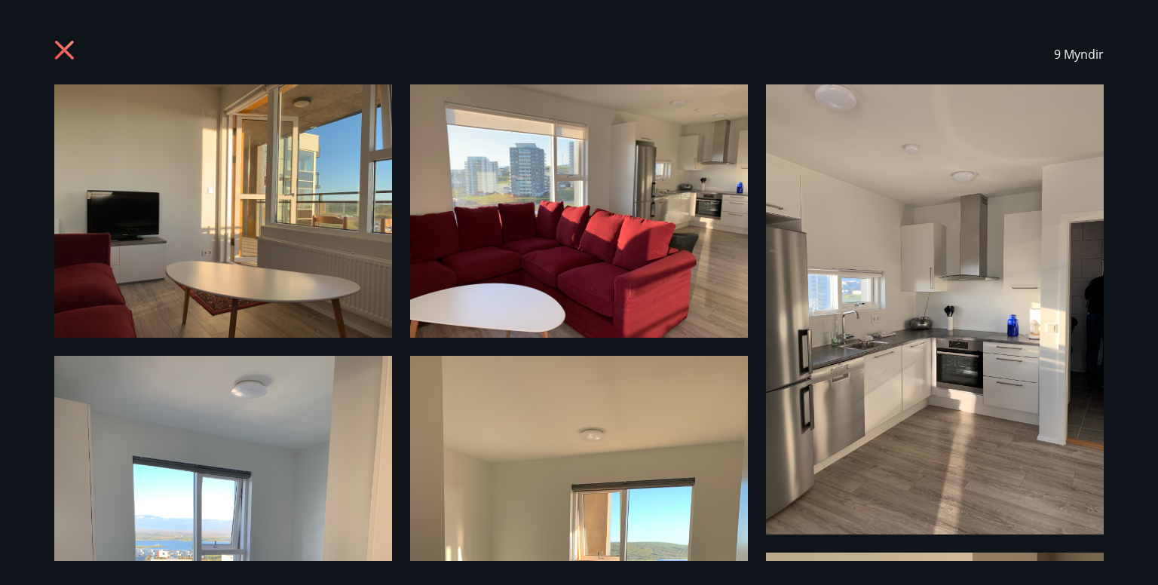
click at [75, 43] on icon at bounding box center [66, 52] width 24 height 24
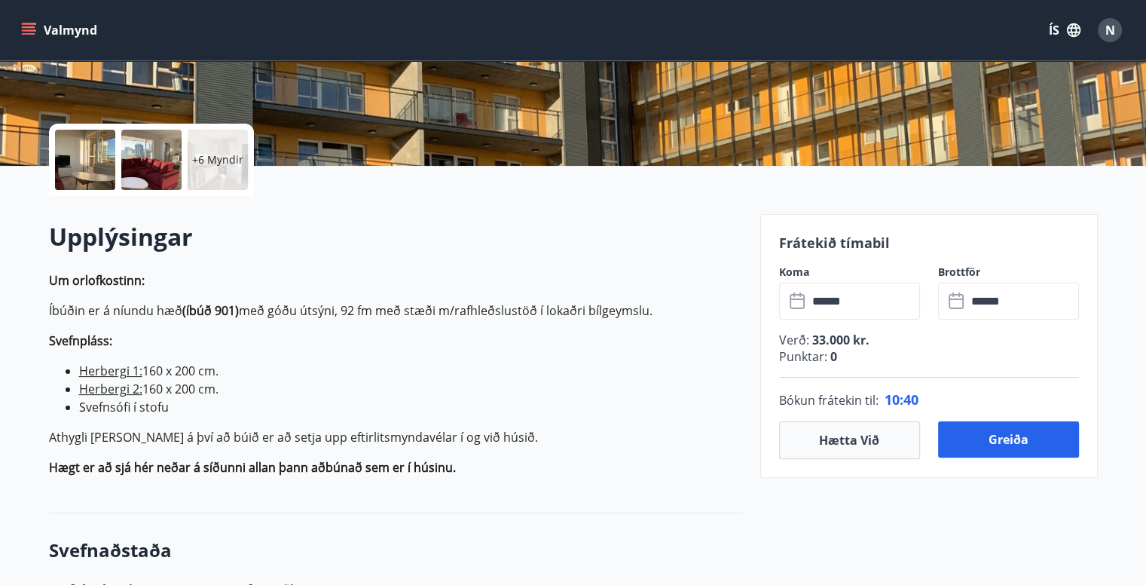
scroll to position [286, 0]
click at [1042, 435] on button "Greiða" at bounding box center [1008, 439] width 141 height 36
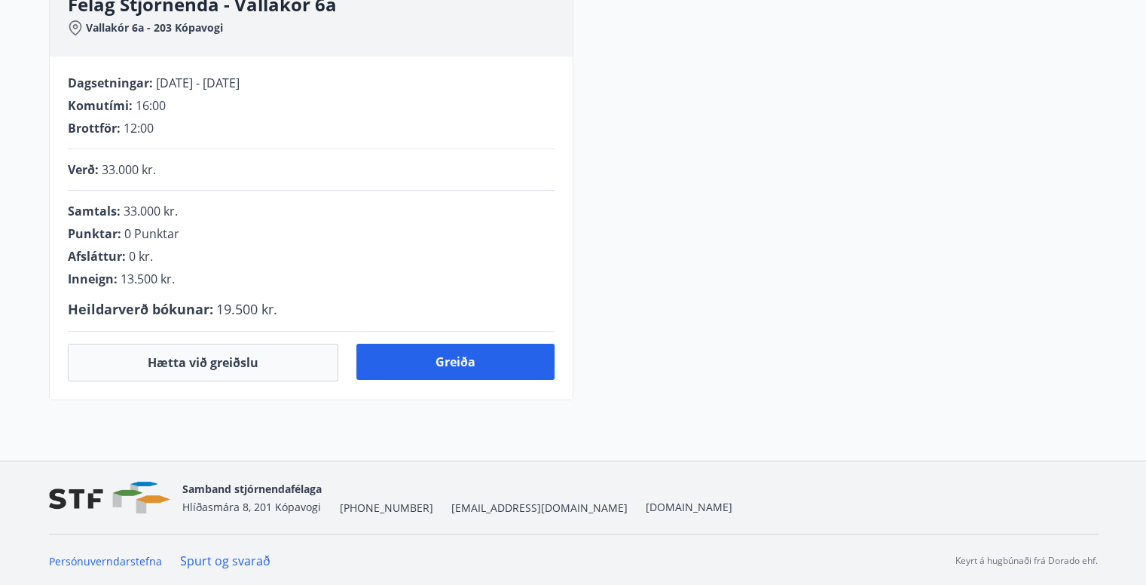
scroll to position [286, 0]
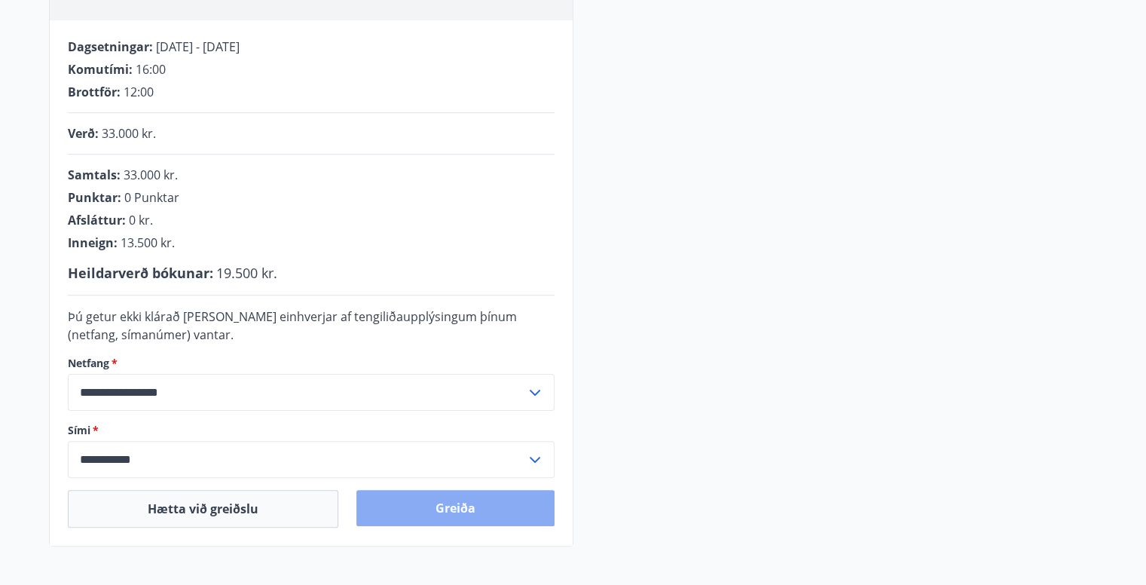
click at [458, 512] on button "Greiða" at bounding box center [455, 508] width 198 height 36
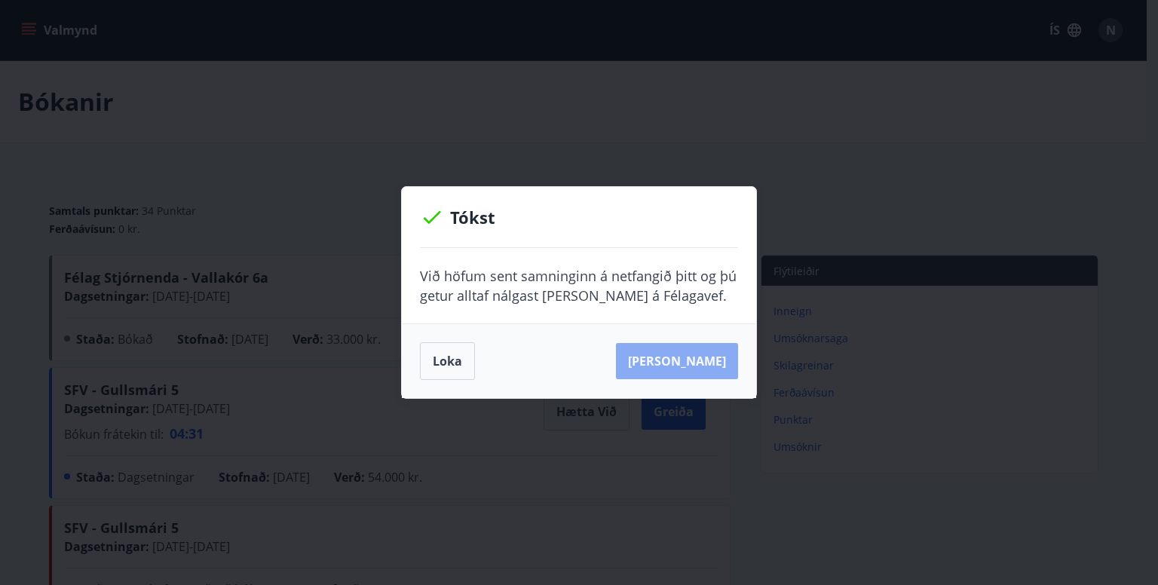
click at [712, 356] on button "Sjá samning" at bounding box center [677, 361] width 122 height 36
